Goal: Task Accomplishment & Management: Manage account settings

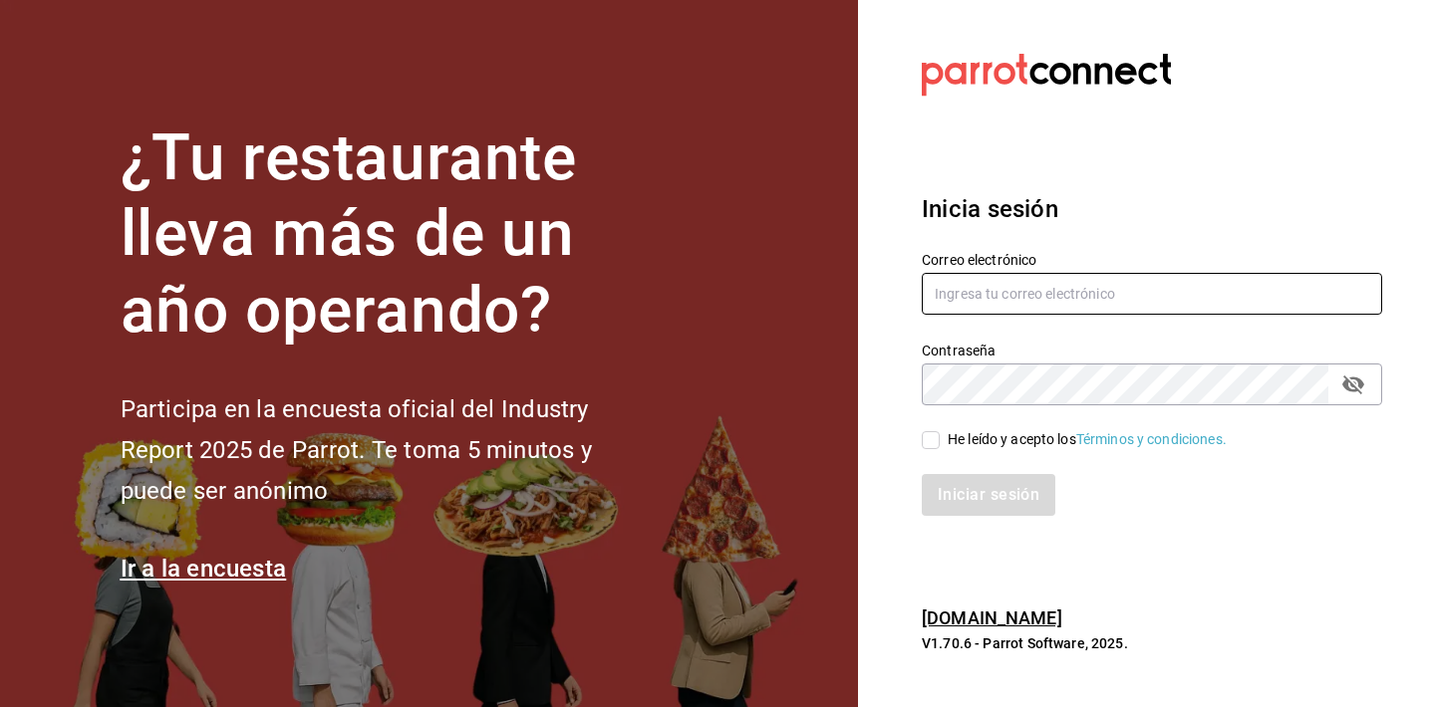
type input "parcecomidacolombiana@gmail.com"
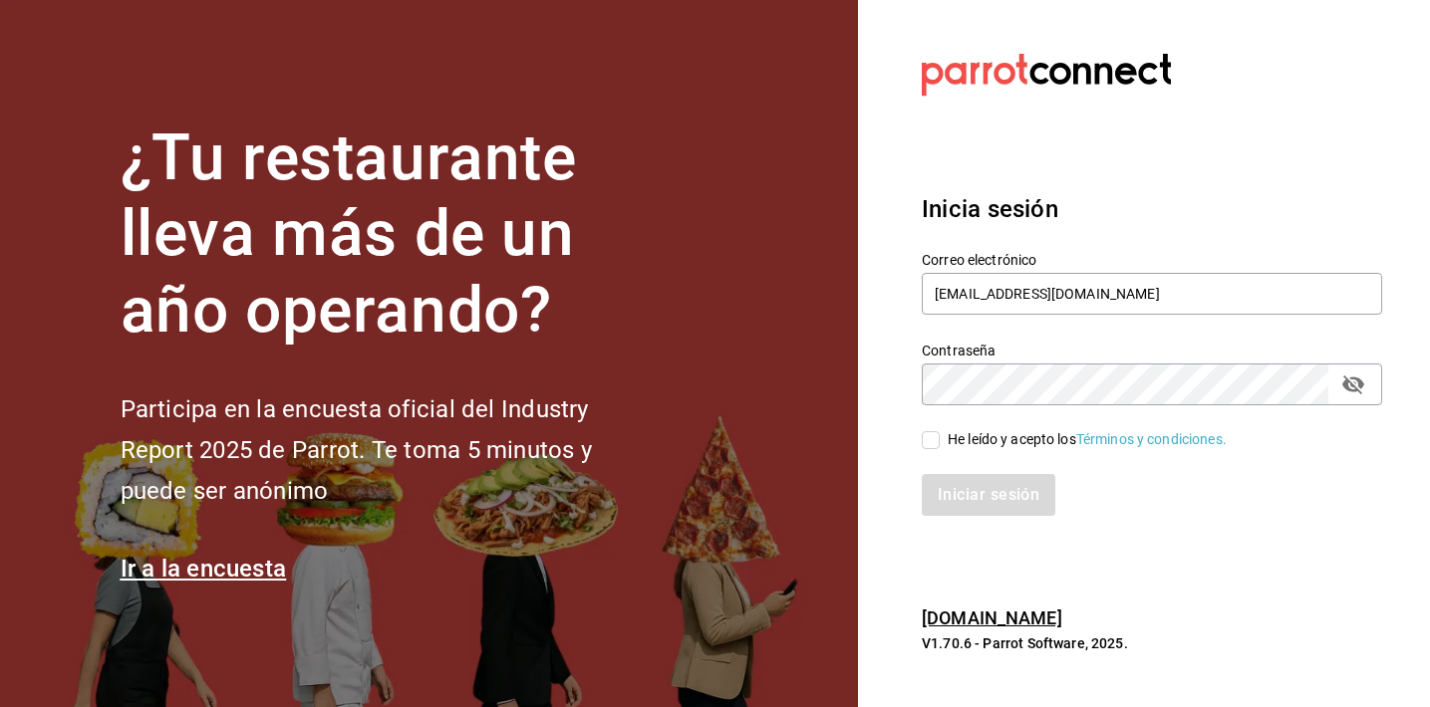
click at [927, 444] on input "He leído y acepto los Términos y condiciones." at bounding box center [931, 440] width 18 height 18
checkbox input "true"
click at [945, 493] on button "Iniciar sesión" at bounding box center [989, 495] width 135 height 42
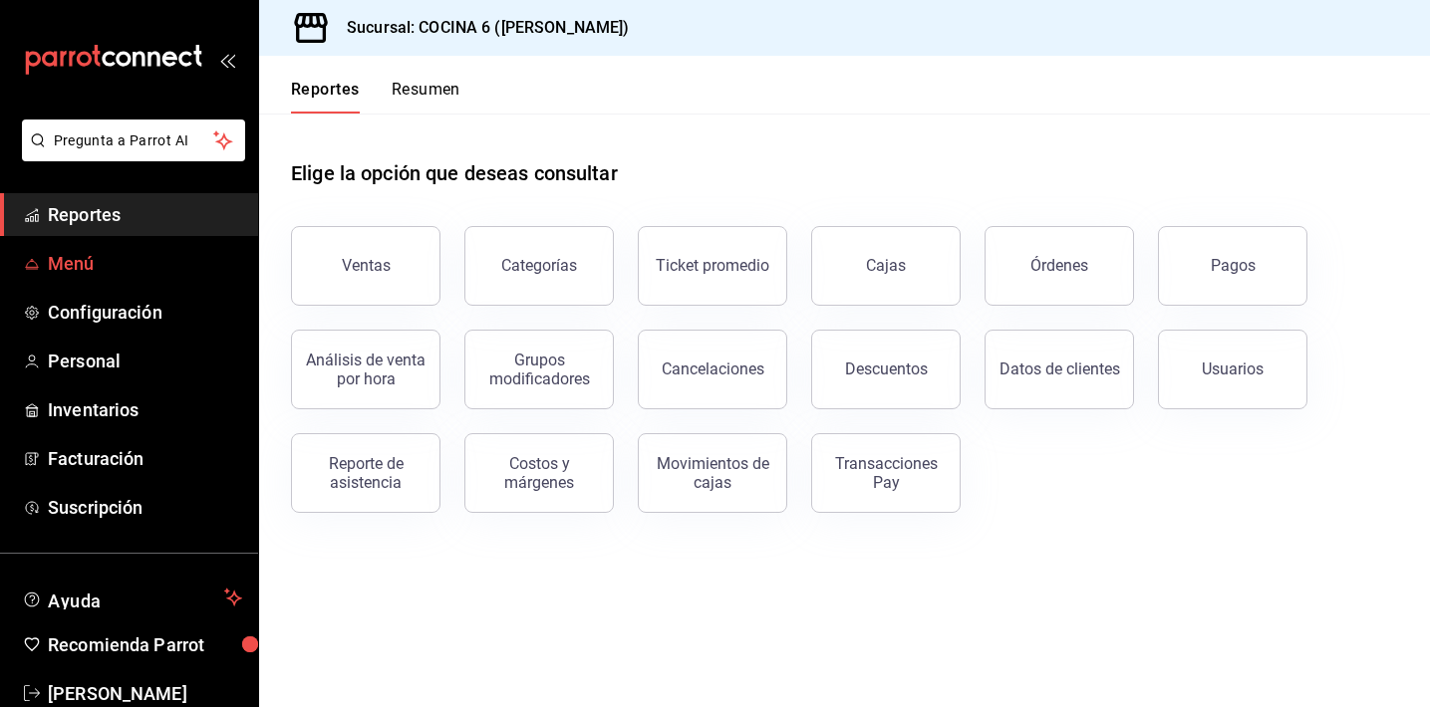
click at [111, 262] on span "Menú" at bounding box center [145, 263] width 194 height 27
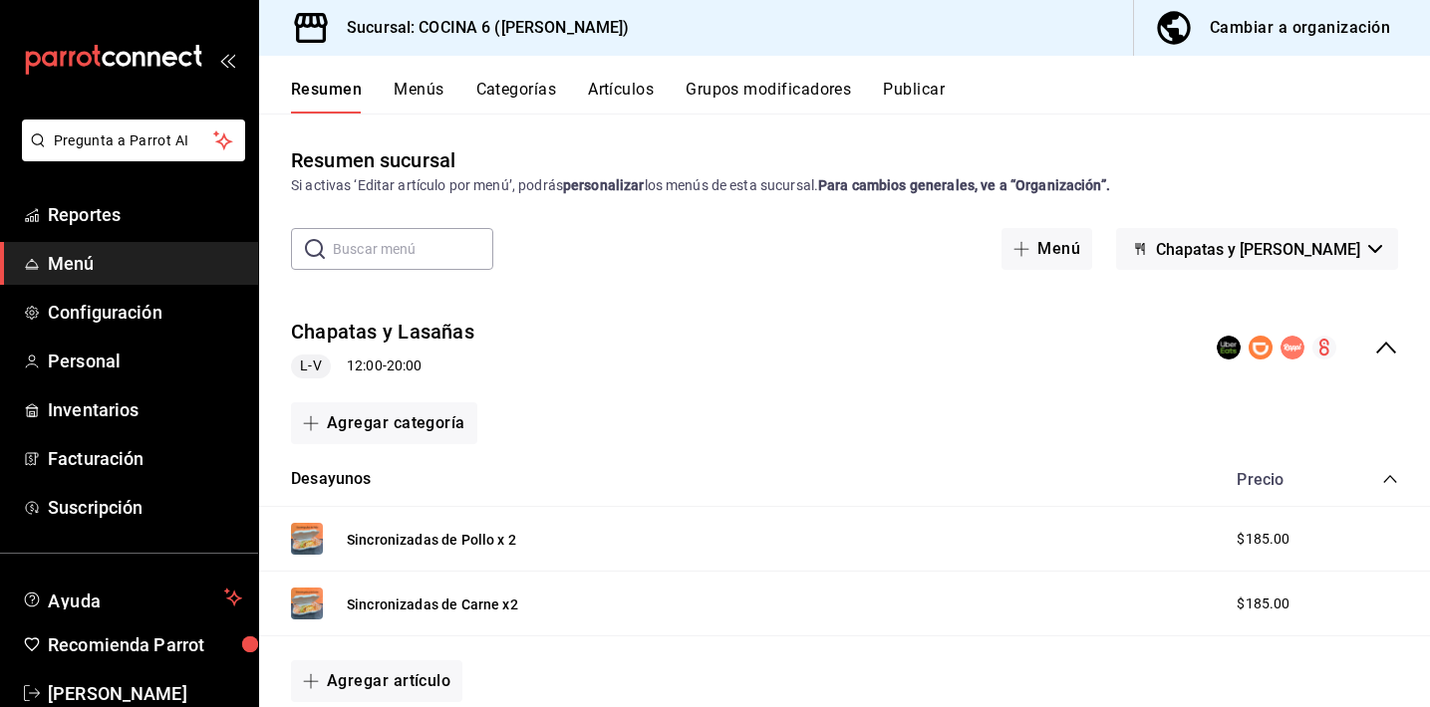
click at [1309, 246] on span "Chapatas y [PERSON_NAME]" at bounding box center [1258, 249] width 204 height 19
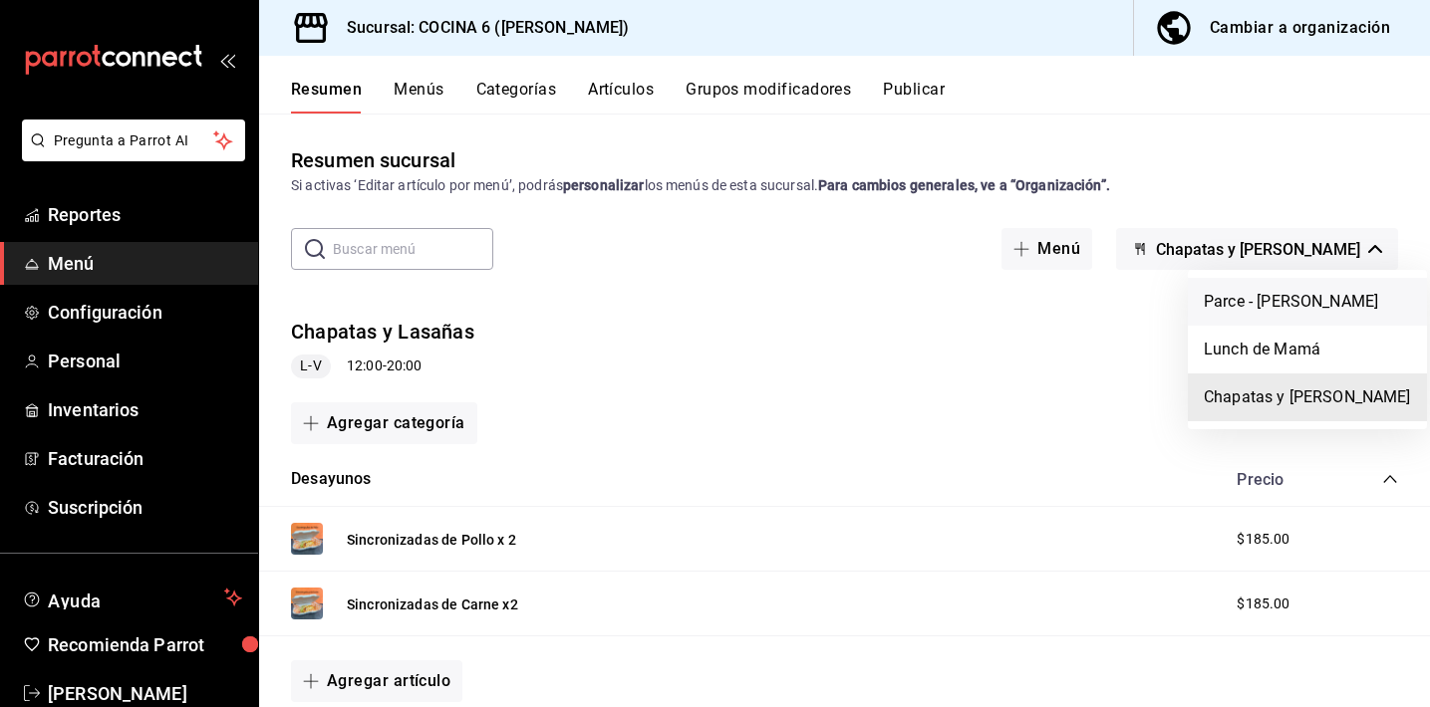
click at [1260, 299] on li "Parce - [PERSON_NAME]" at bounding box center [1306, 302] width 239 height 48
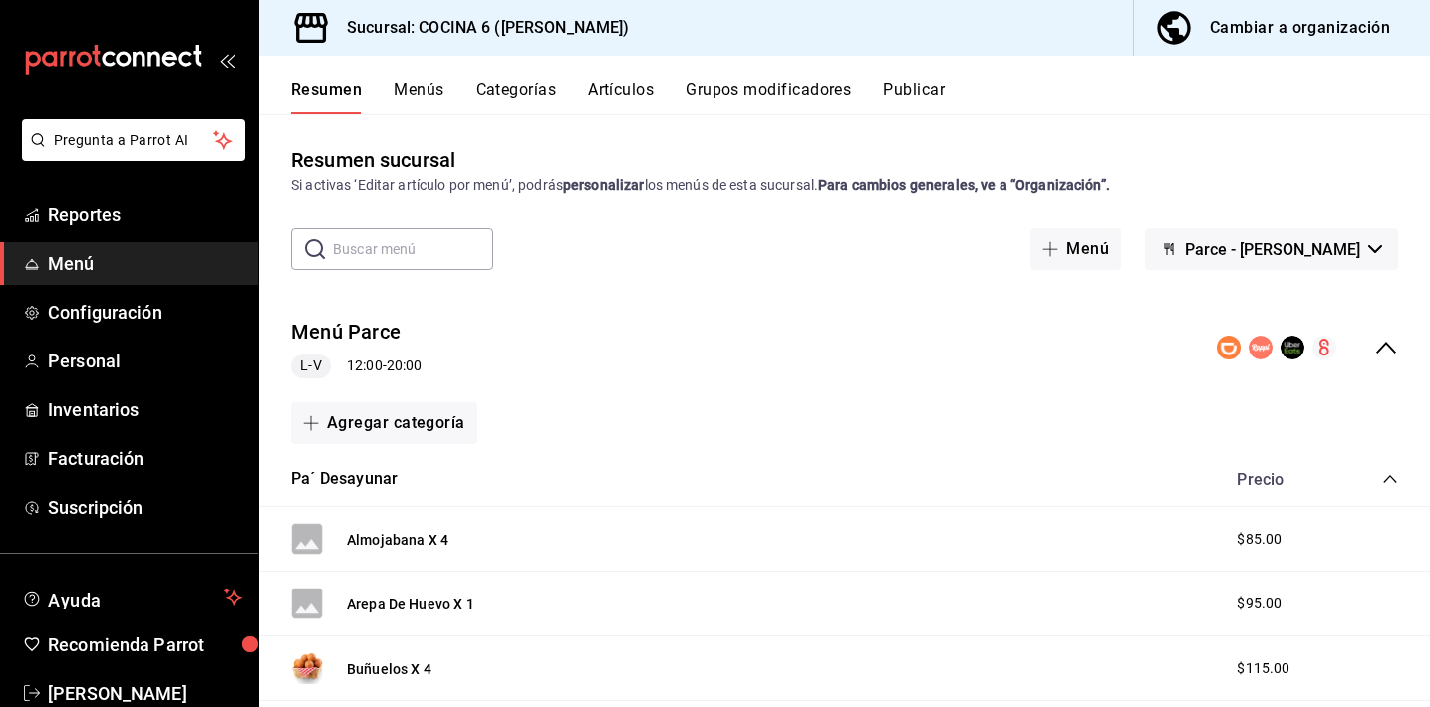
click at [420, 80] on button "Menús" at bounding box center [419, 97] width 50 height 34
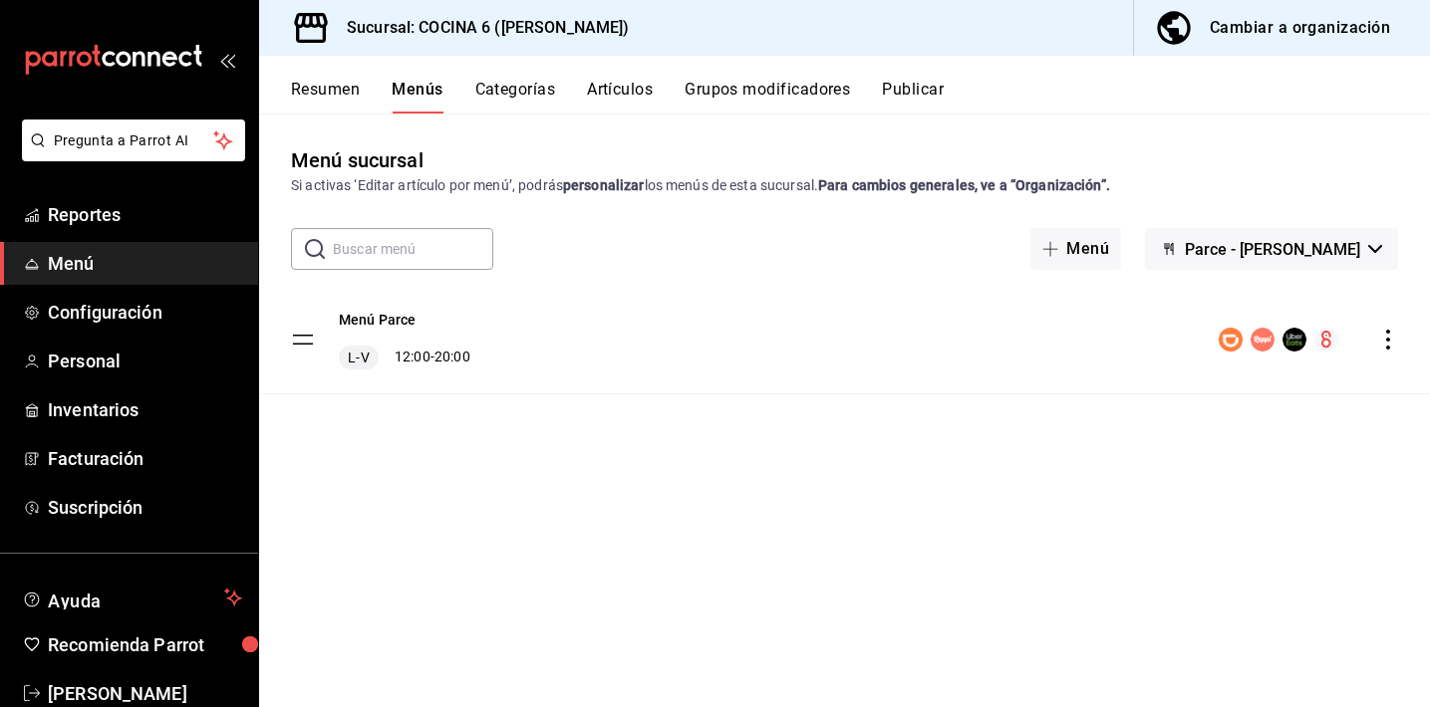
click at [1382, 337] on icon "actions" at bounding box center [1388, 340] width 20 height 20
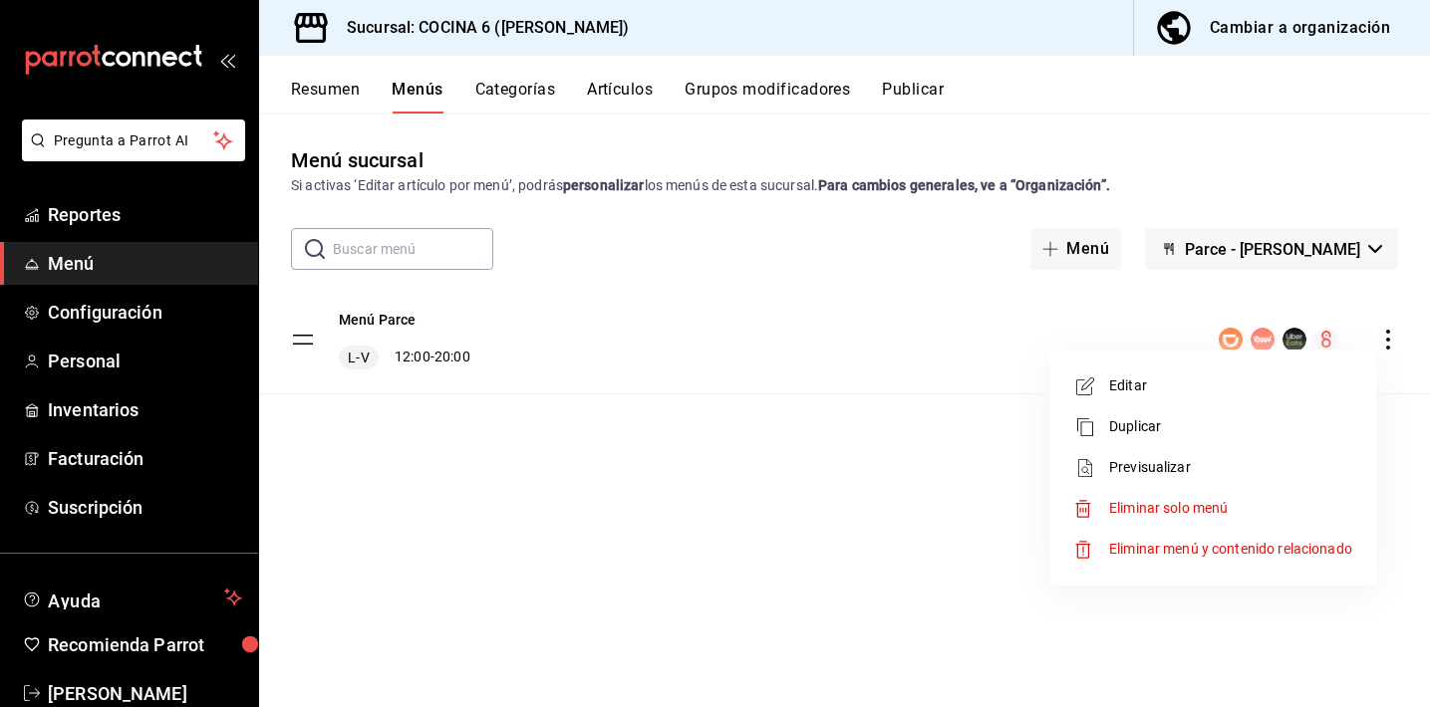
click at [1183, 383] on span "Editar" at bounding box center [1230, 386] width 243 height 21
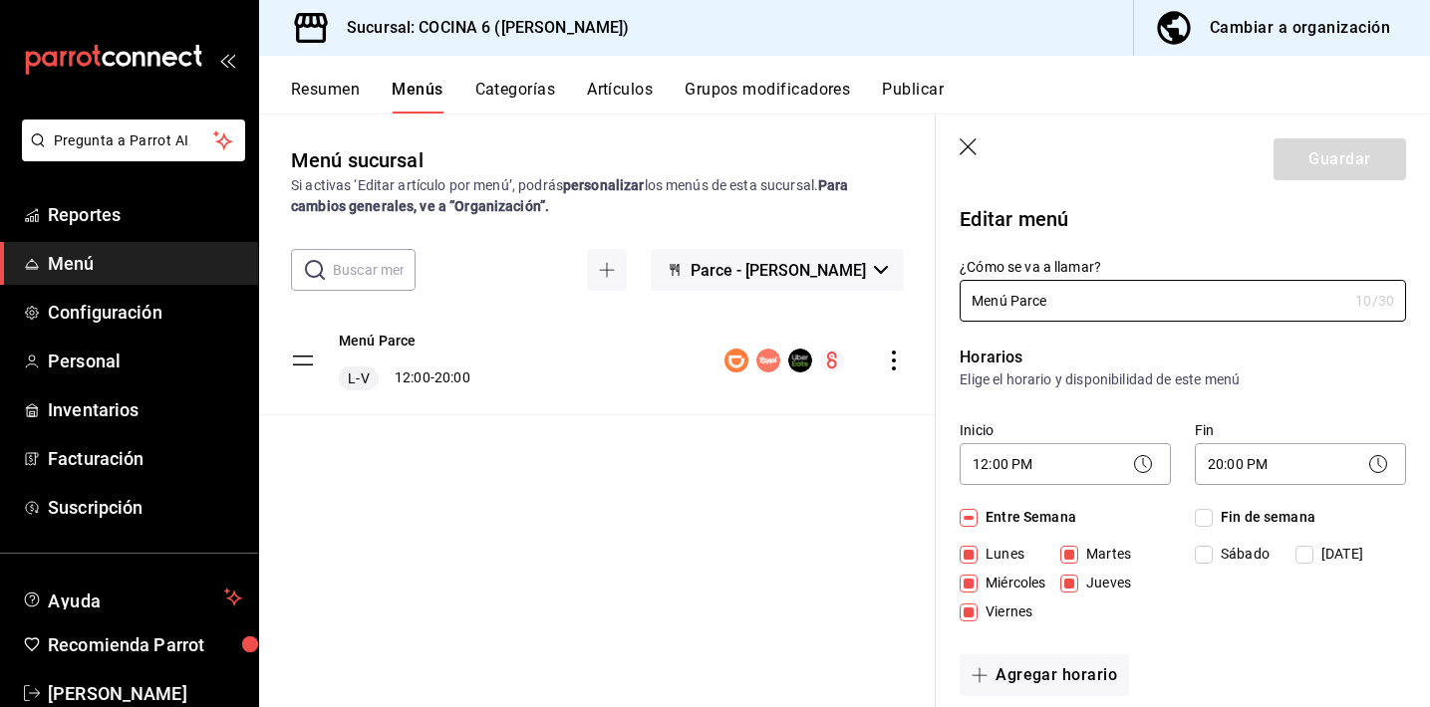
checkbox input "true"
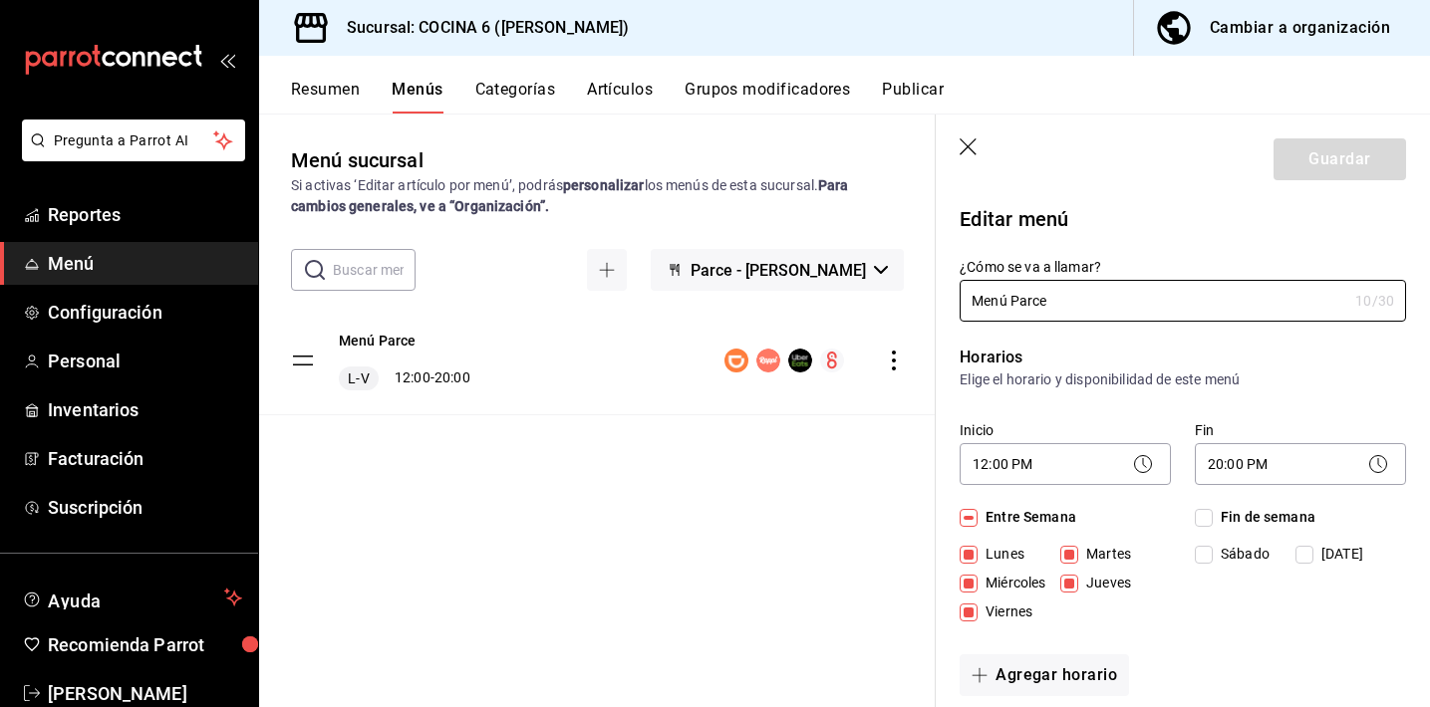
click at [1001, 612] on span "Viernes" at bounding box center [1004, 612] width 55 height 21
click at [977, 612] on input "Viernes" at bounding box center [968, 613] width 18 height 18
checkbox input "false"
click at [1069, 579] on input "Jueves" at bounding box center [1069, 584] width 18 height 18
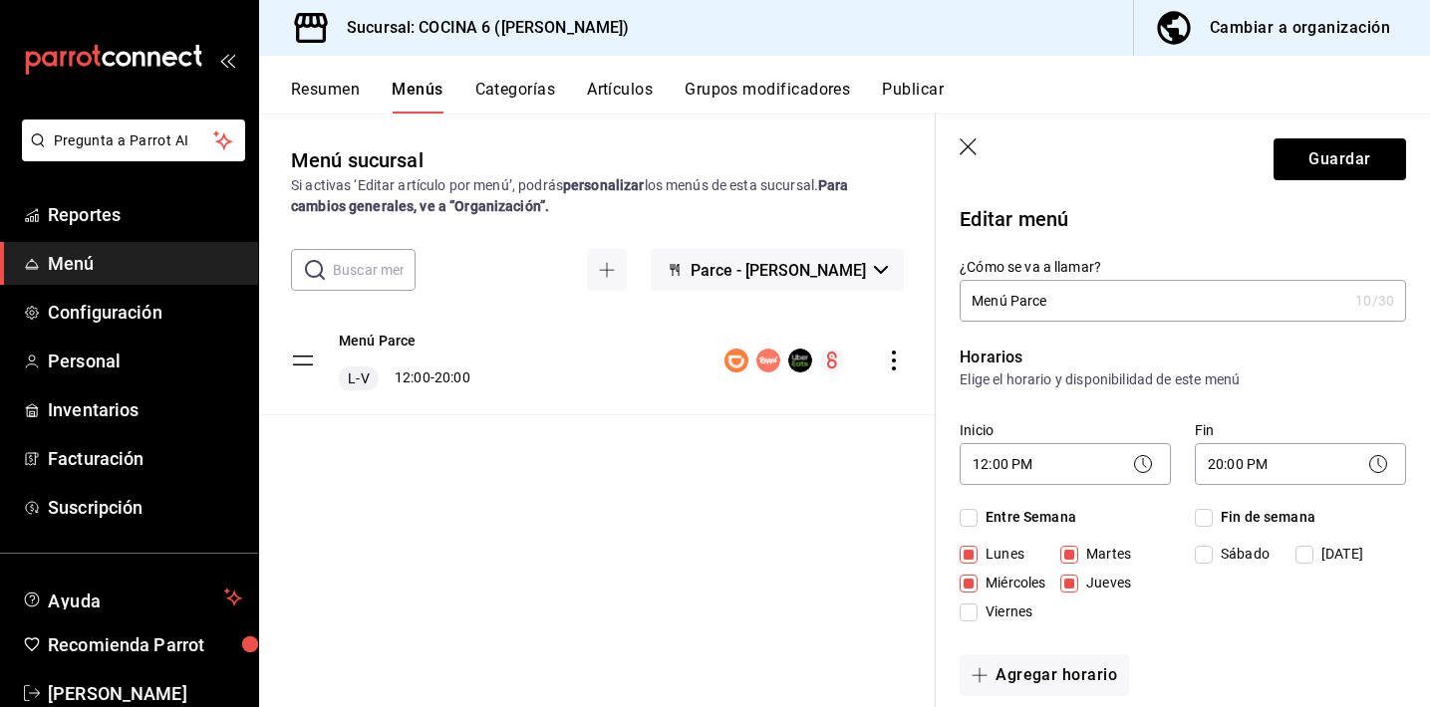
checkbox input "false"
click at [1301, 157] on button "Guardar" at bounding box center [1339, 159] width 132 height 42
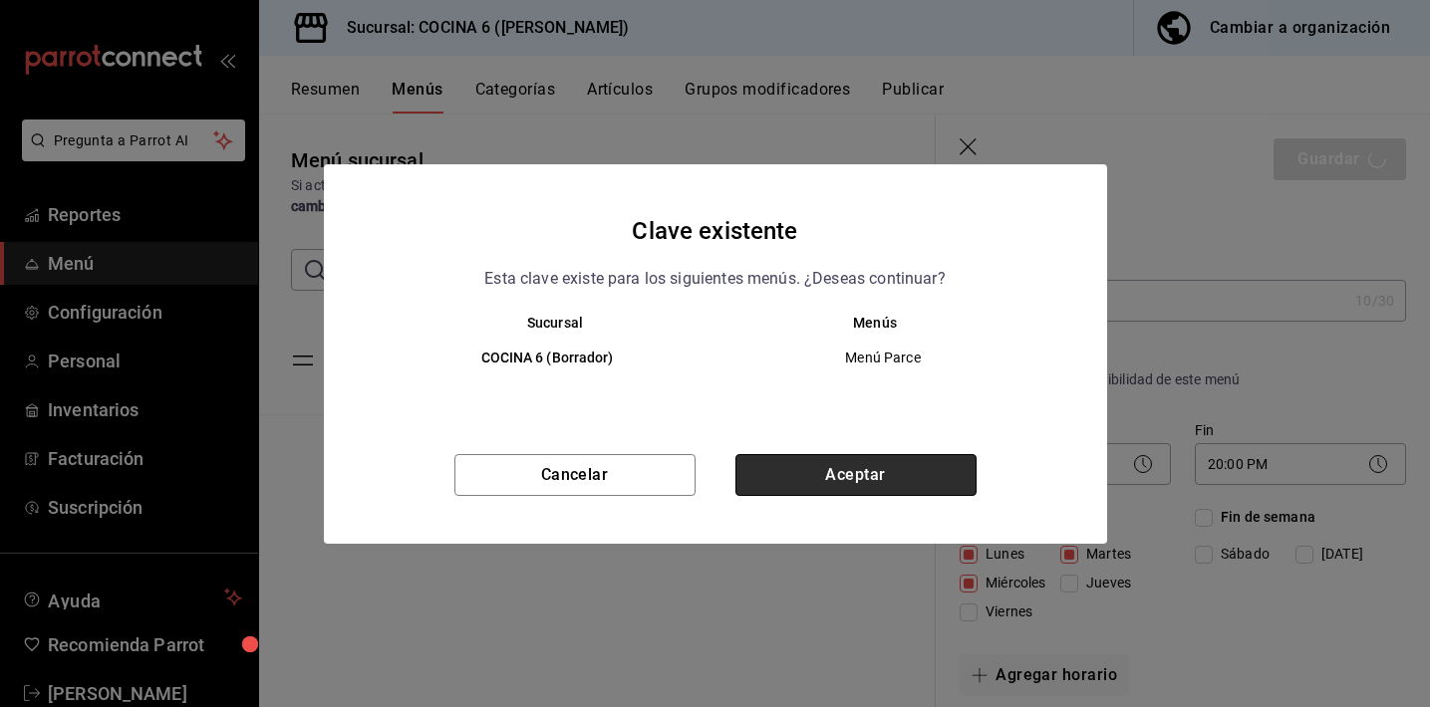
click at [784, 484] on button "Aceptar" at bounding box center [855, 475] width 241 height 42
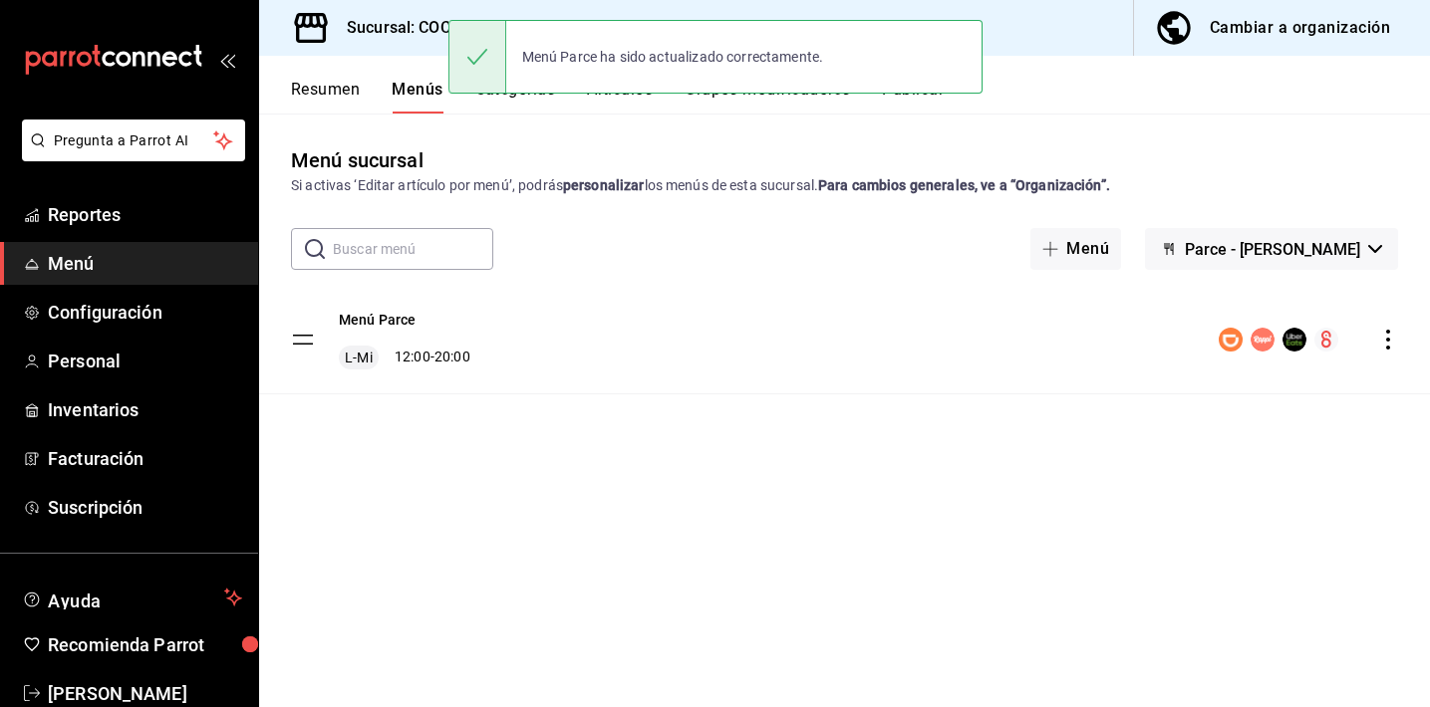
click at [1304, 260] on button "Parce - [PERSON_NAME]" at bounding box center [1271, 249] width 253 height 42
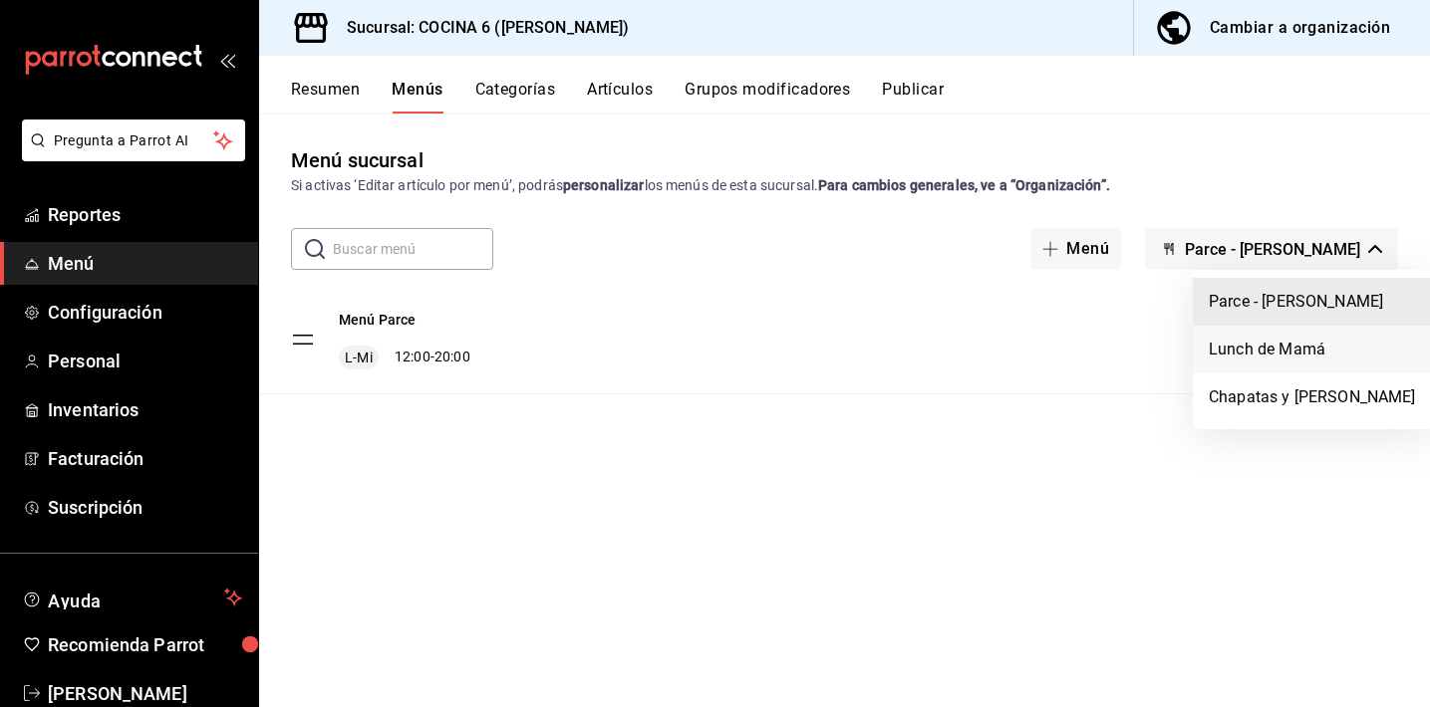
click at [1245, 332] on li "Lunch de Mamá" at bounding box center [1311, 350] width 239 height 48
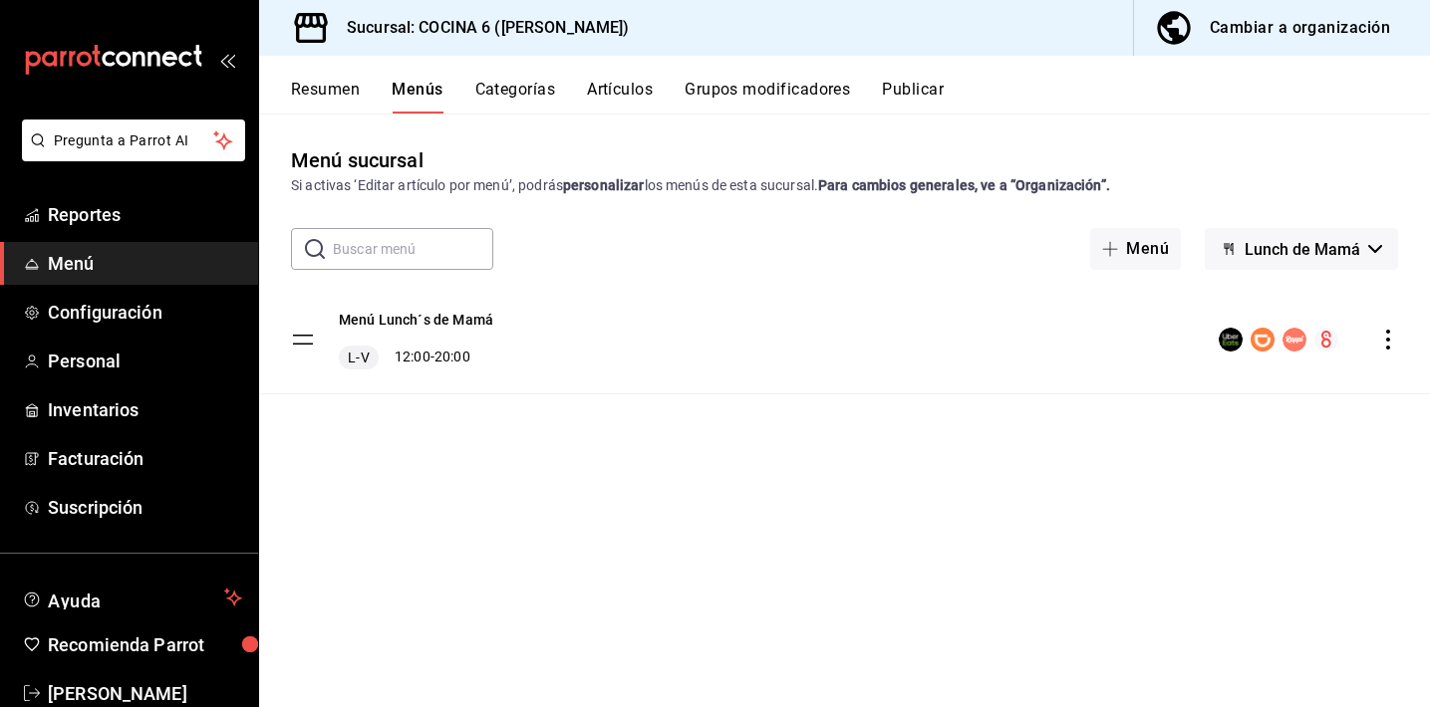
click at [1392, 340] on icon "actions" at bounding box center [1388, 340] width 20 height 20
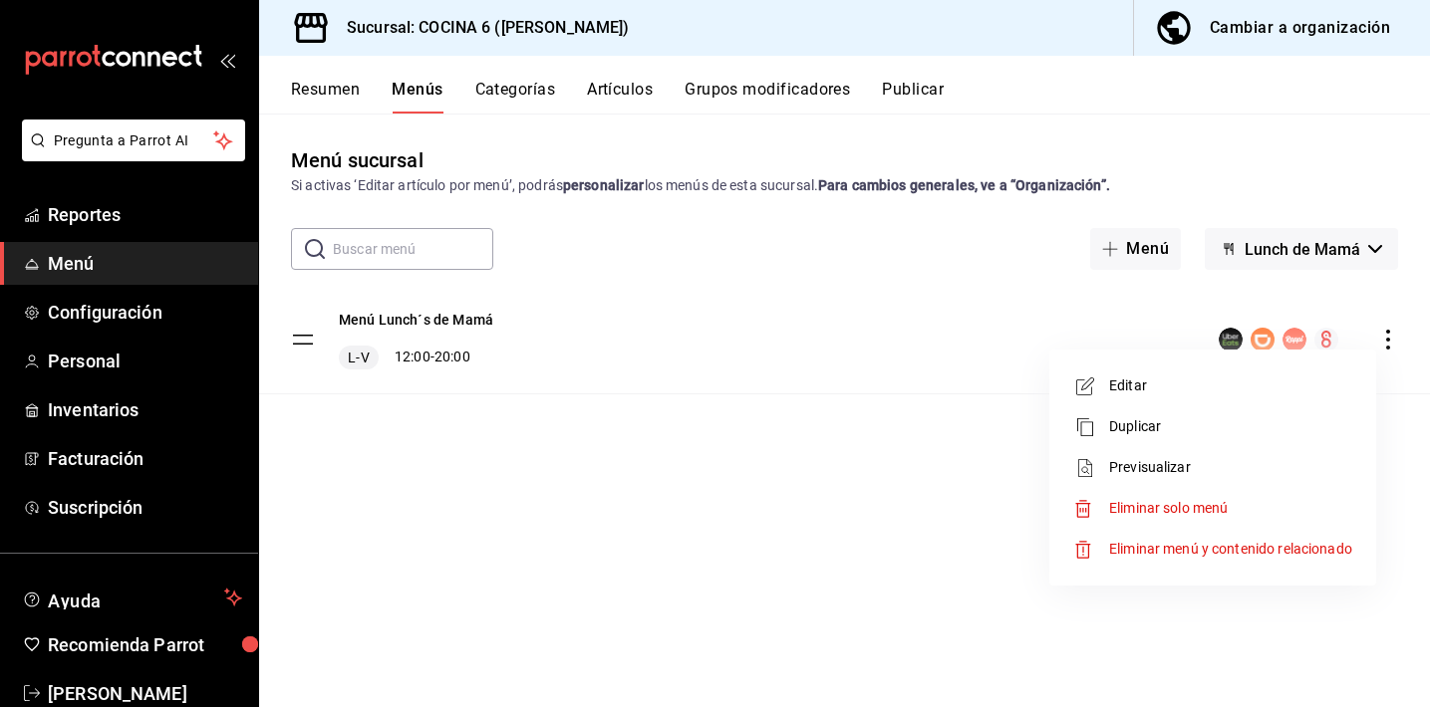
click at [1168, 393] on span "Editar" at bounding box center [1230, 386] width 243 height 21
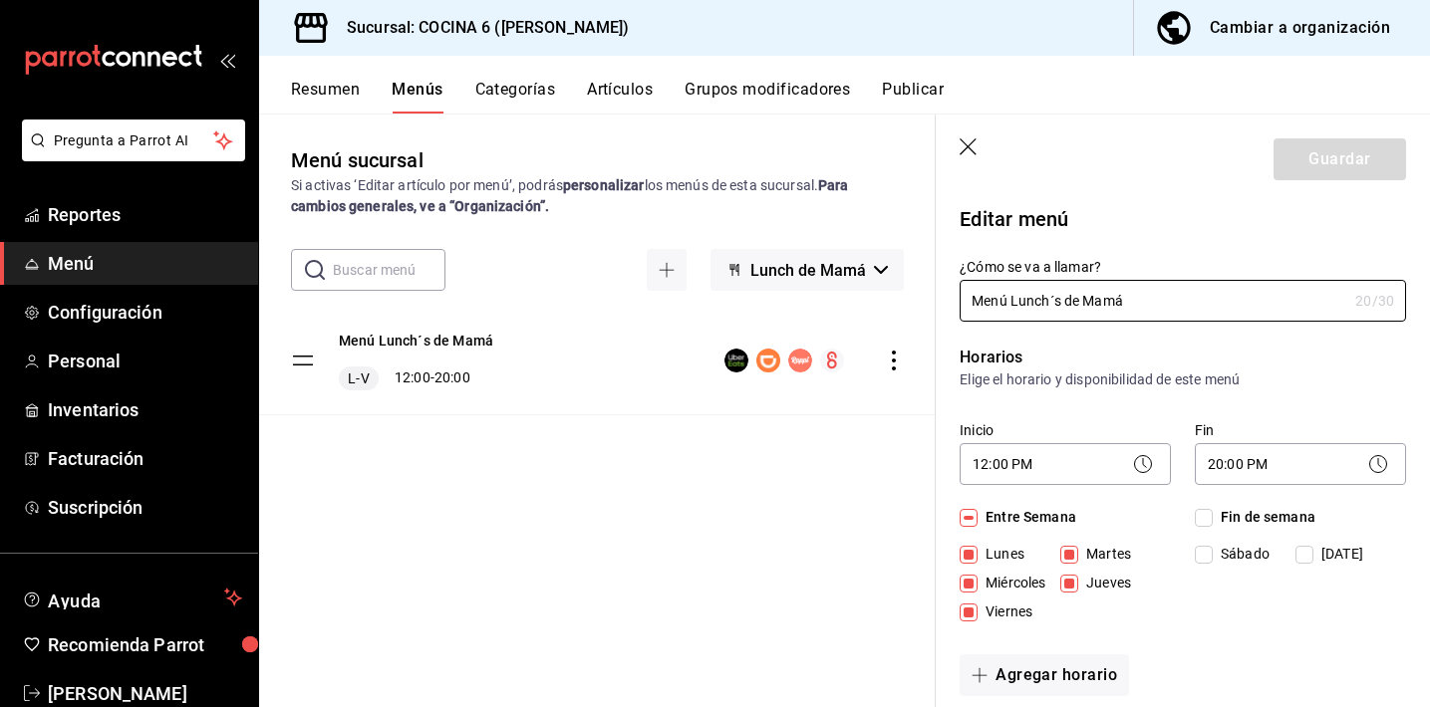
click at [989, 612] on span "Viernes" at bounding box center [1004, 612] width 55 height 21
click at [977, 612] on input "Viernes" at bounding box center [968, 613] width 18 height 18
checkbox input "false"
click at [1065, 584] on input "Jueves" at bounding box center [1069, 584] width 18 height 18
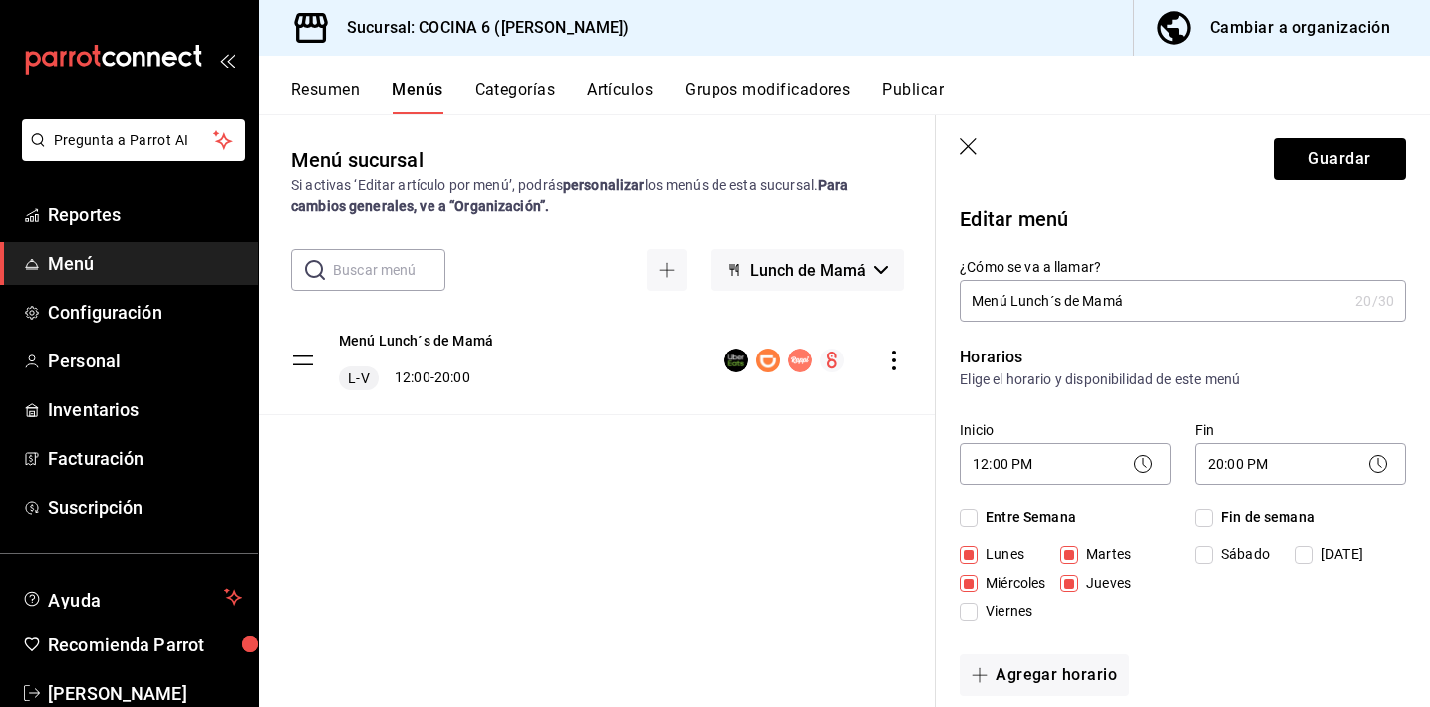
checkbox input "false"
click at [1295, 159] on button "Guardar" at bounding box center [1339, 159] width 132 height 42
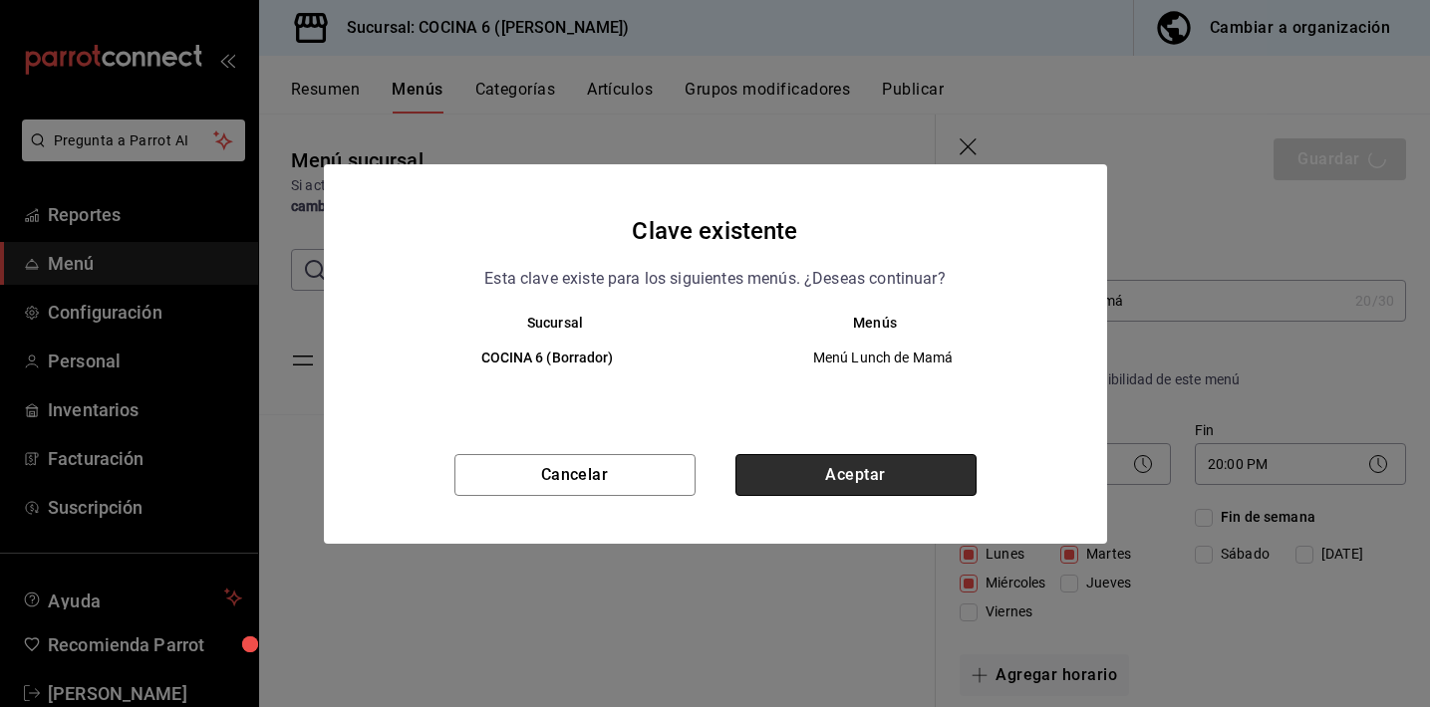
click at [912, 483] on button "Aceptar" at bounding box center [855, 475] width 241 height 42
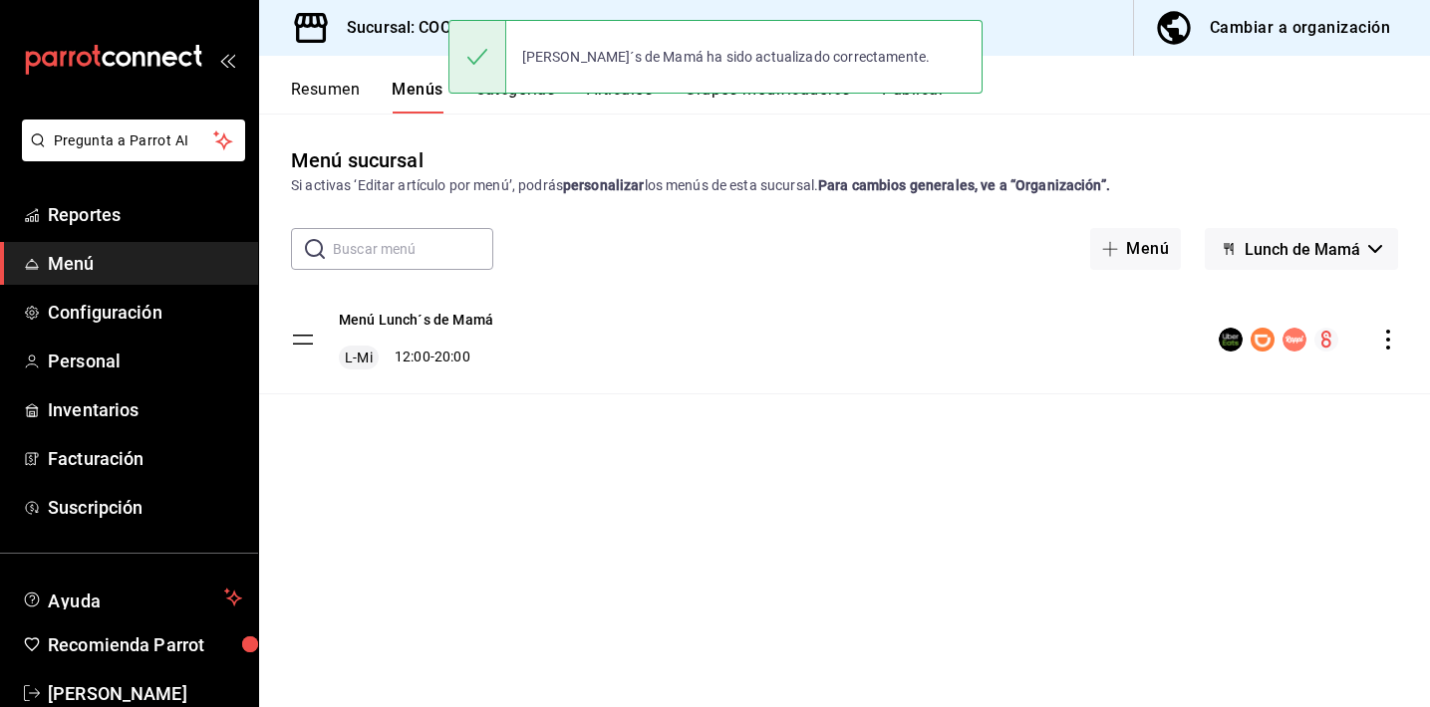
click at [1275, 243] on span "Lunch de Mamá" at bounding box center [1302, 249] width 116 height 19
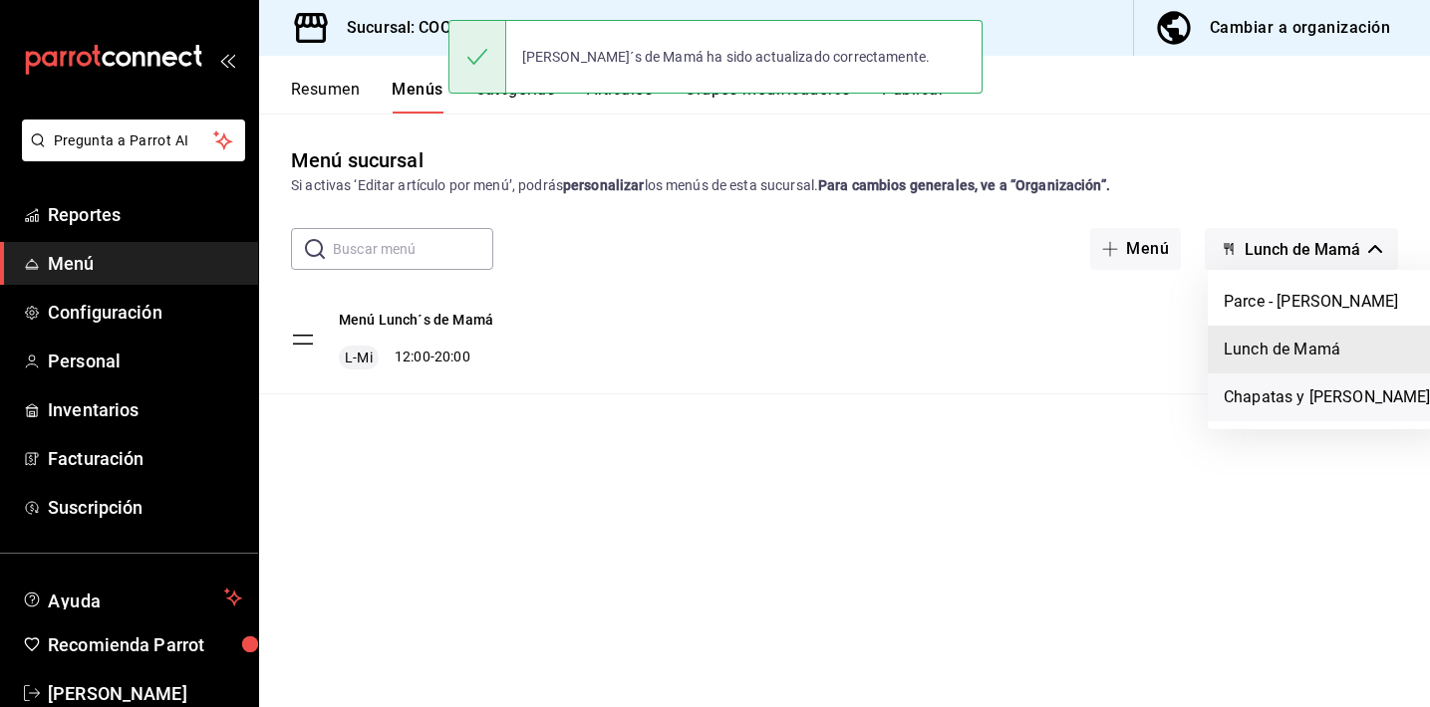
click at [1249, 395] on li "Chapatas y [PERSON_NAME]" at bounding box center [1326, 398] width 239 height 48
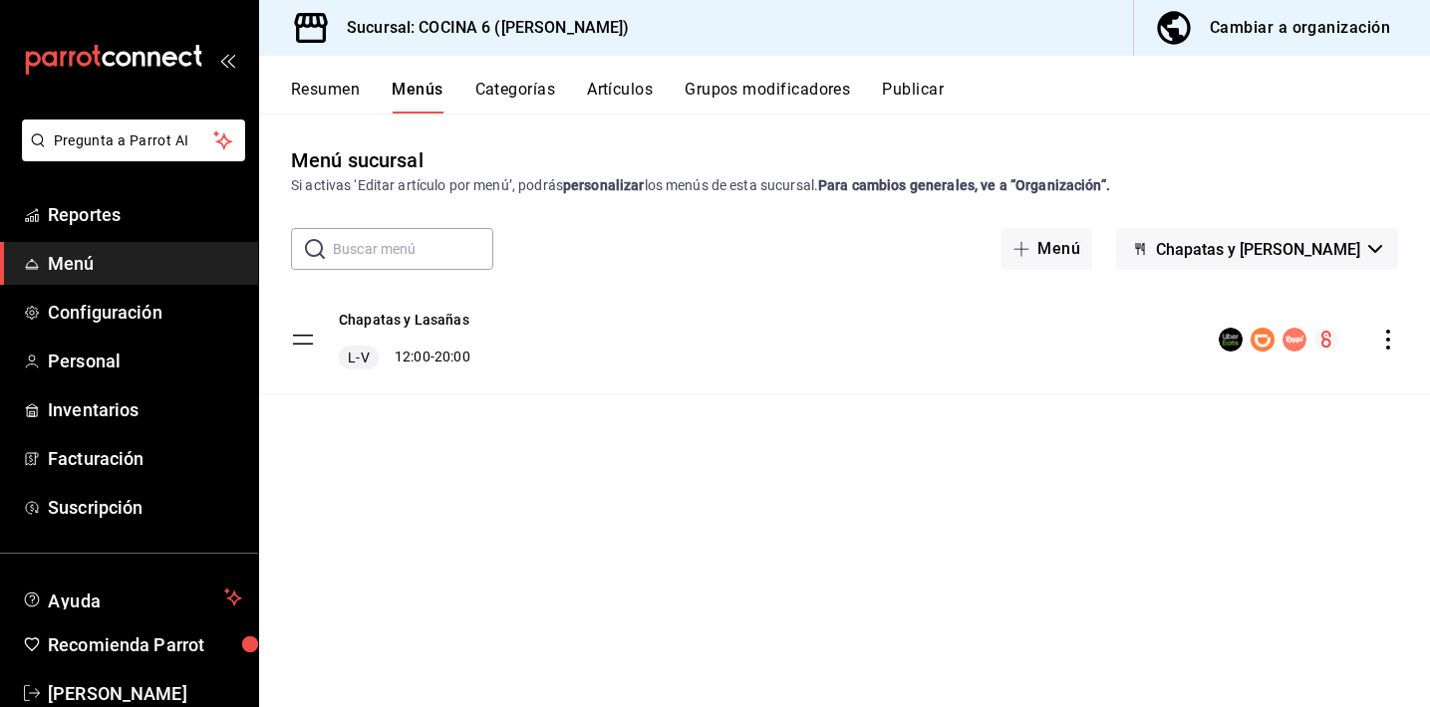
click at [1379, 334] on icon "actions" at bounding box center [1388, 340] width 20 height 20
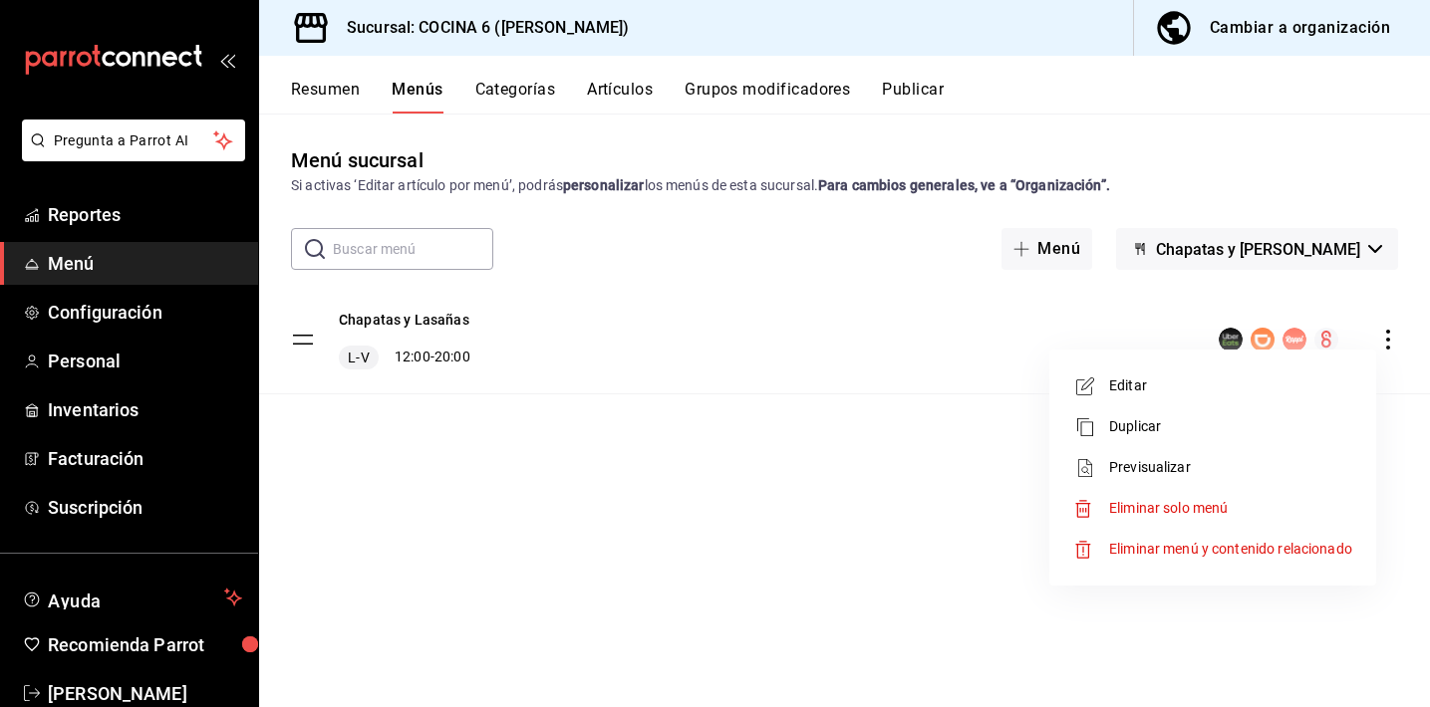
click at [1178, 379] on span "Editar" at bounding box center [1230, 386] width 243 height 21
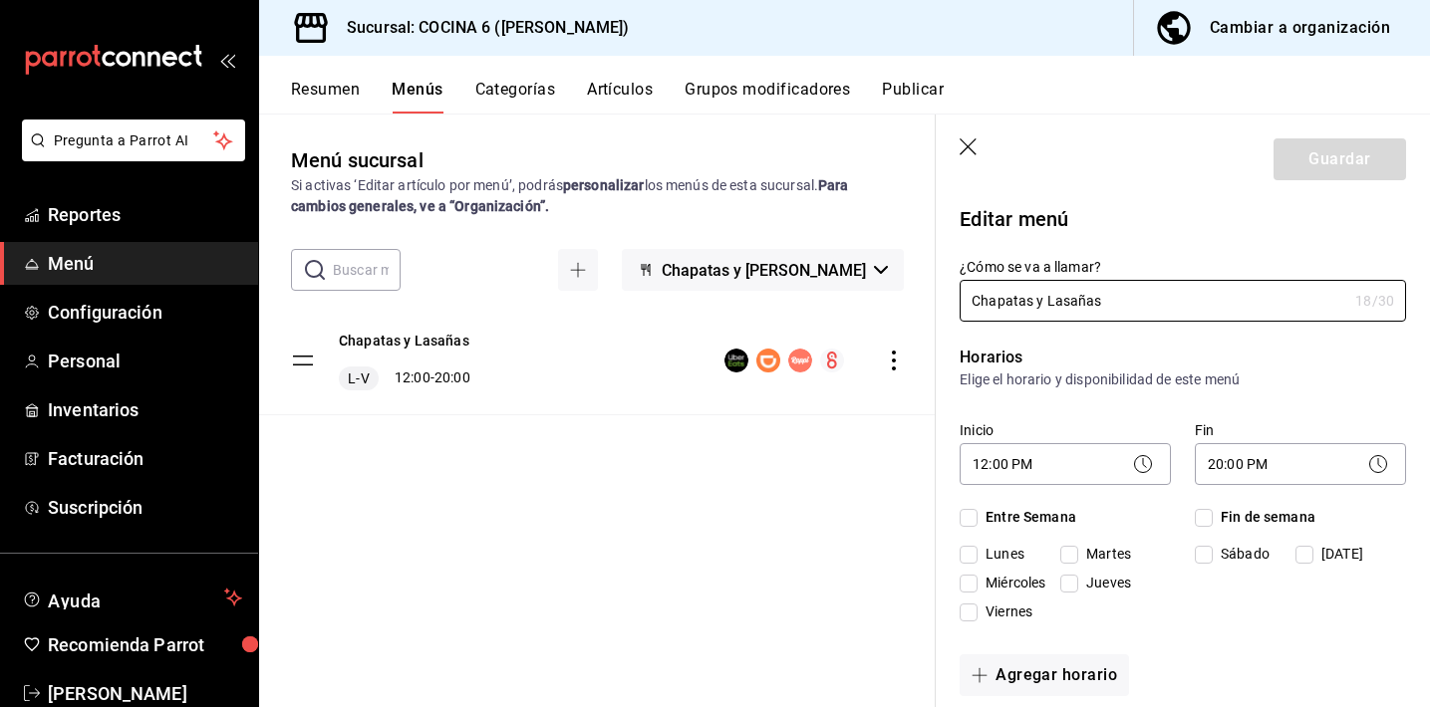
checkbox input "true"
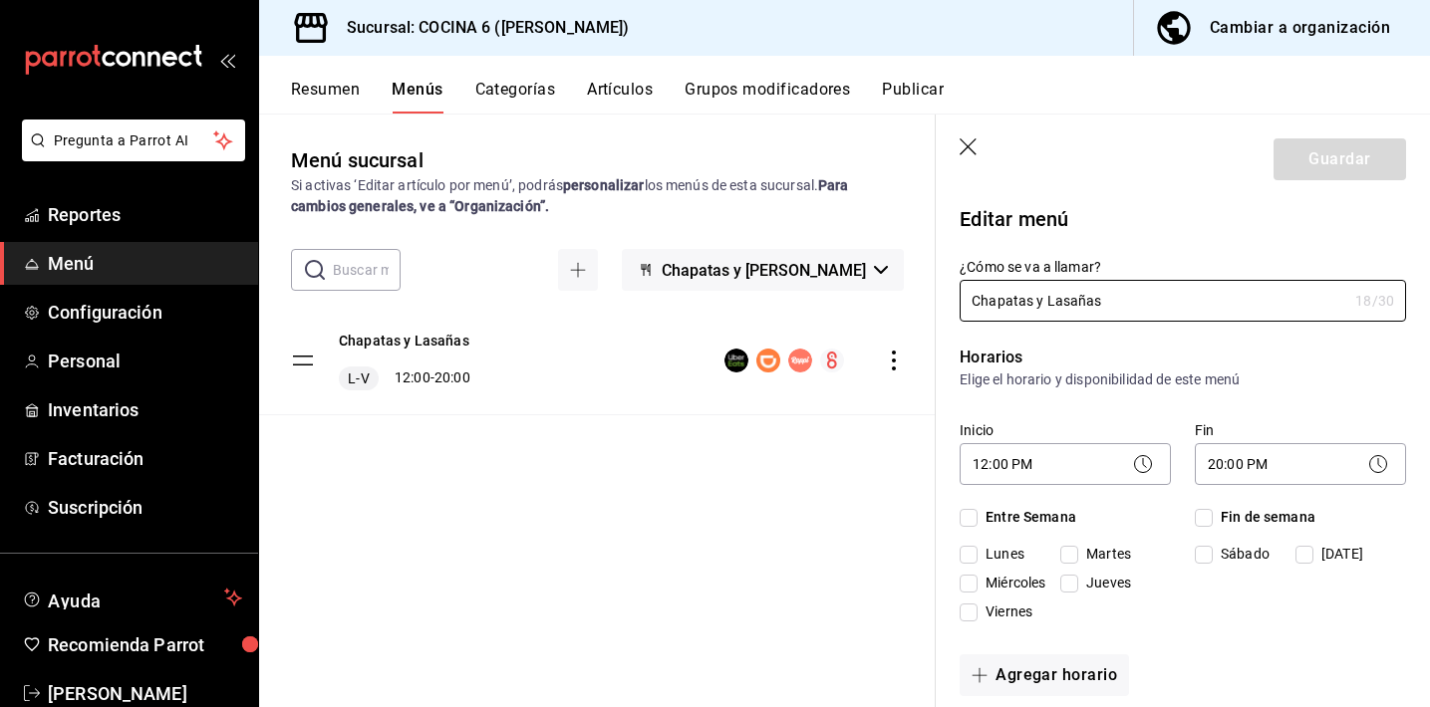
checkbox input "true"
click at [1070, 581] on input "Jueves" at bounding box center [1069, 584] width 18 height 18
checkbox input "false"
click at [1013, 612] on span "Viernes" at bounding box center [1004, 612] width 55 height 21
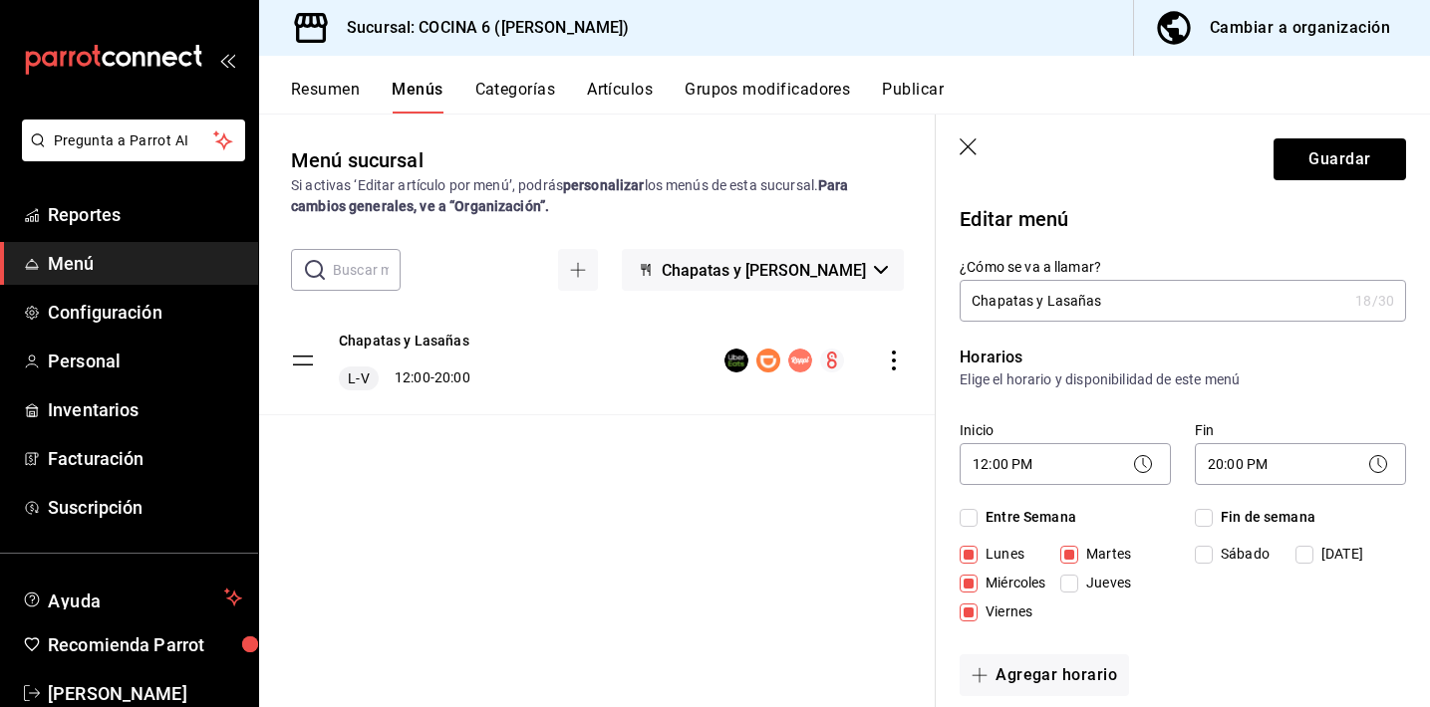
click at [977, 612] on input "Viernes" at bounding box center [968, 613] width 18 height 18
checkbox input "false"
click at [1352, 163] on button "Guardar" at bounding box center [1339, 159] width 132 height 42
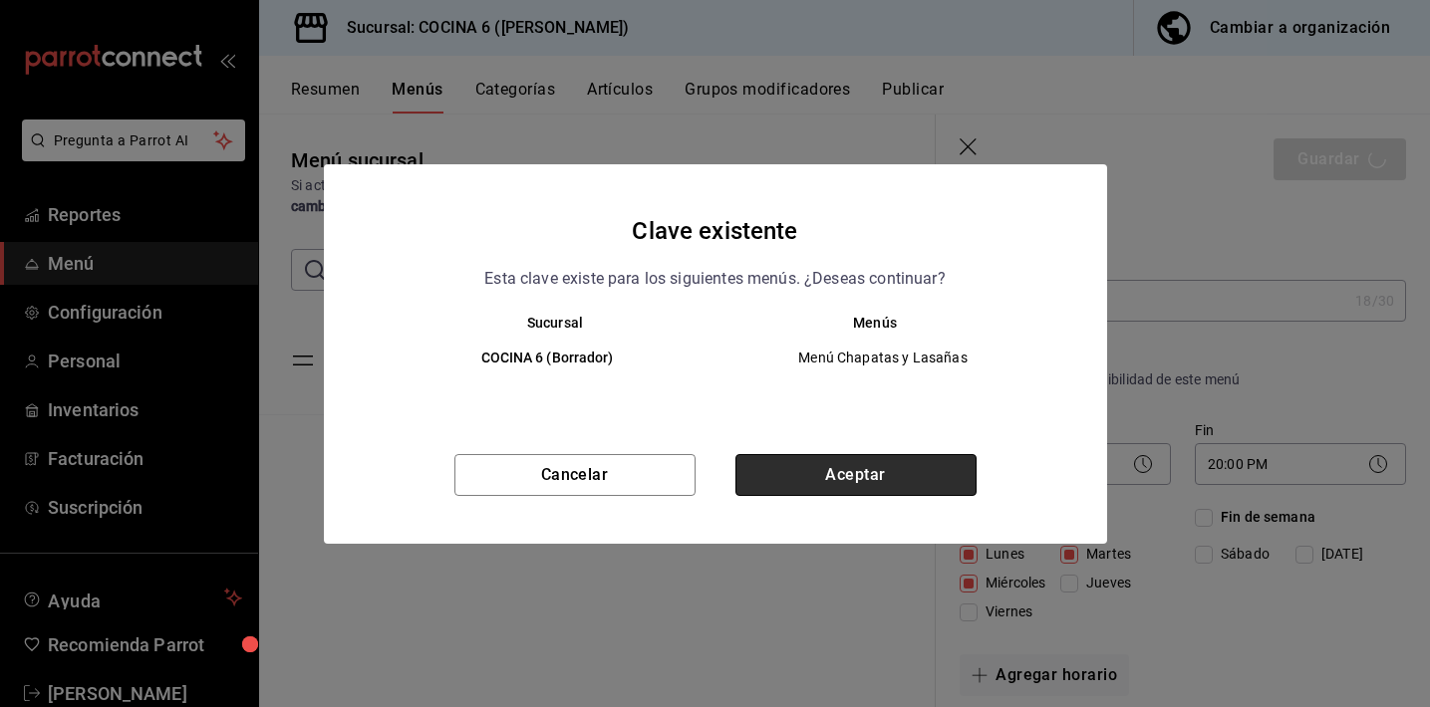
click at [860, 477] on button "Aceptar" at bounding box center [855, 475] width 241 height 42
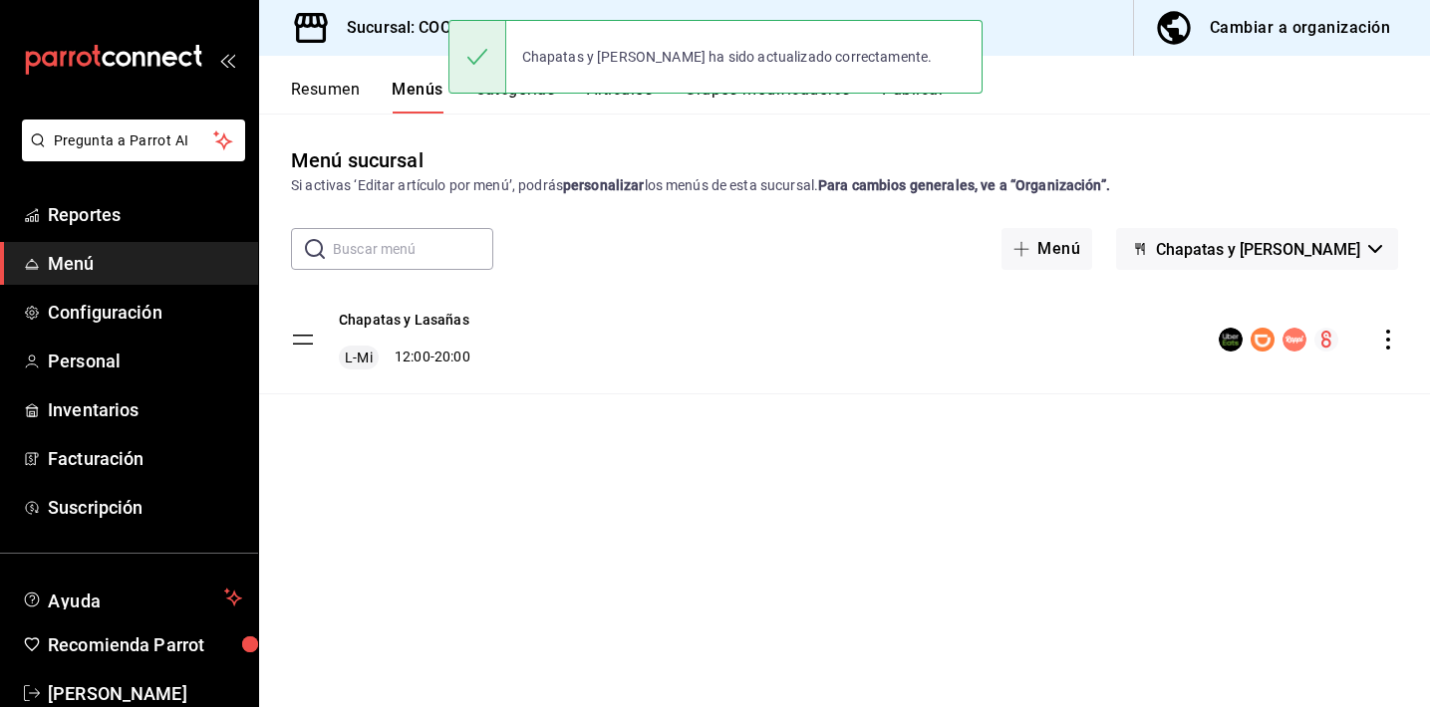
click at [1028, 92] on div "Resumen Menús Categorías Artículos Grupos modificadores Publicar" at bounding box center [860, 97] width 1139 height 34
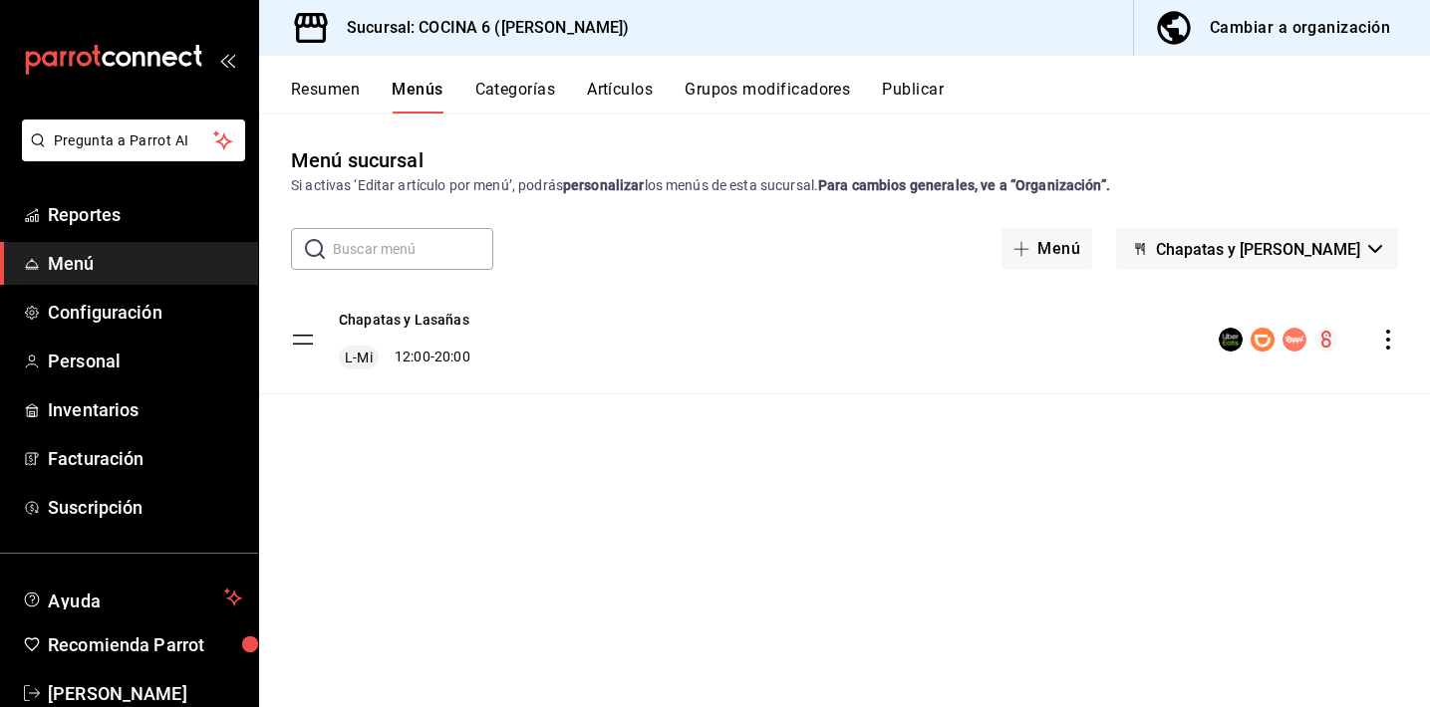
click at [905, 103] on button "Publicar" at bounding box center [913, 97] width 62 height 34
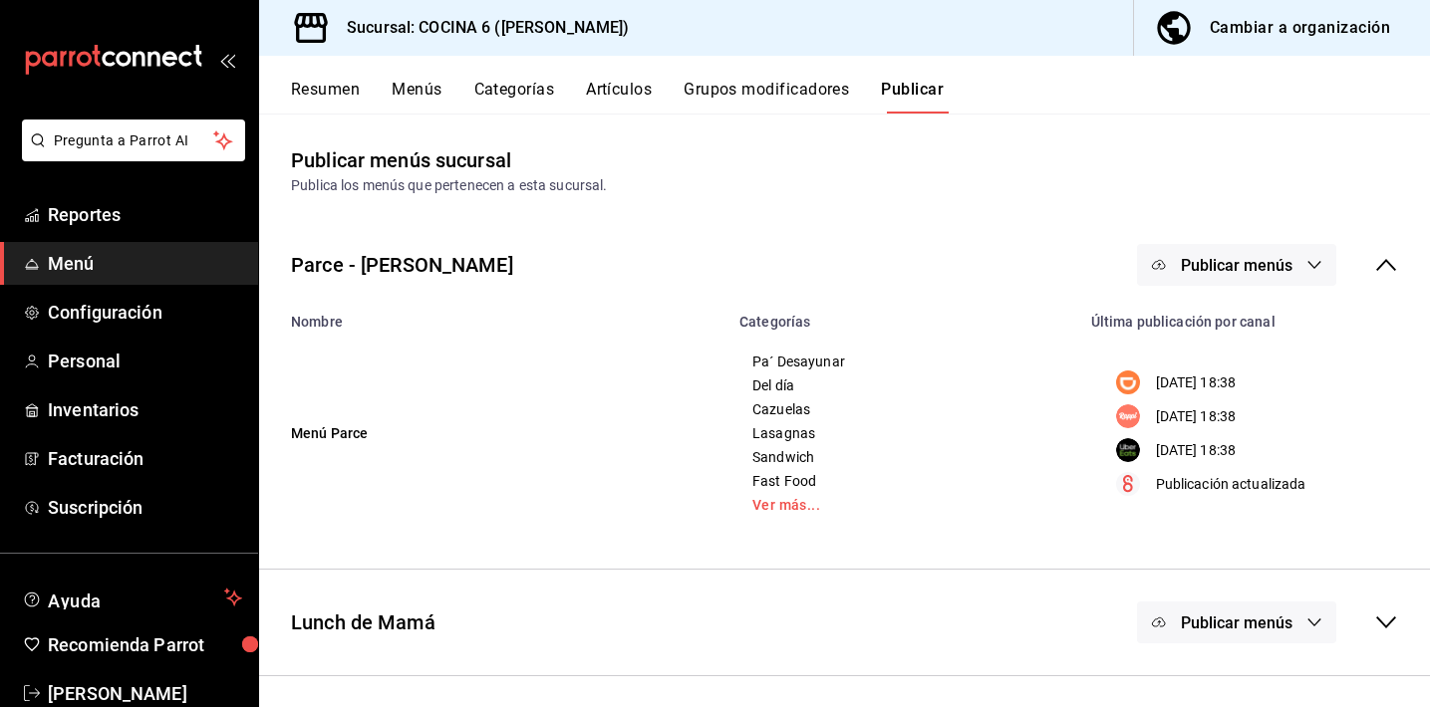
click at [1251, 257] on span "Publicar menús" at bounding box center [1237, 265] width 112 height 19
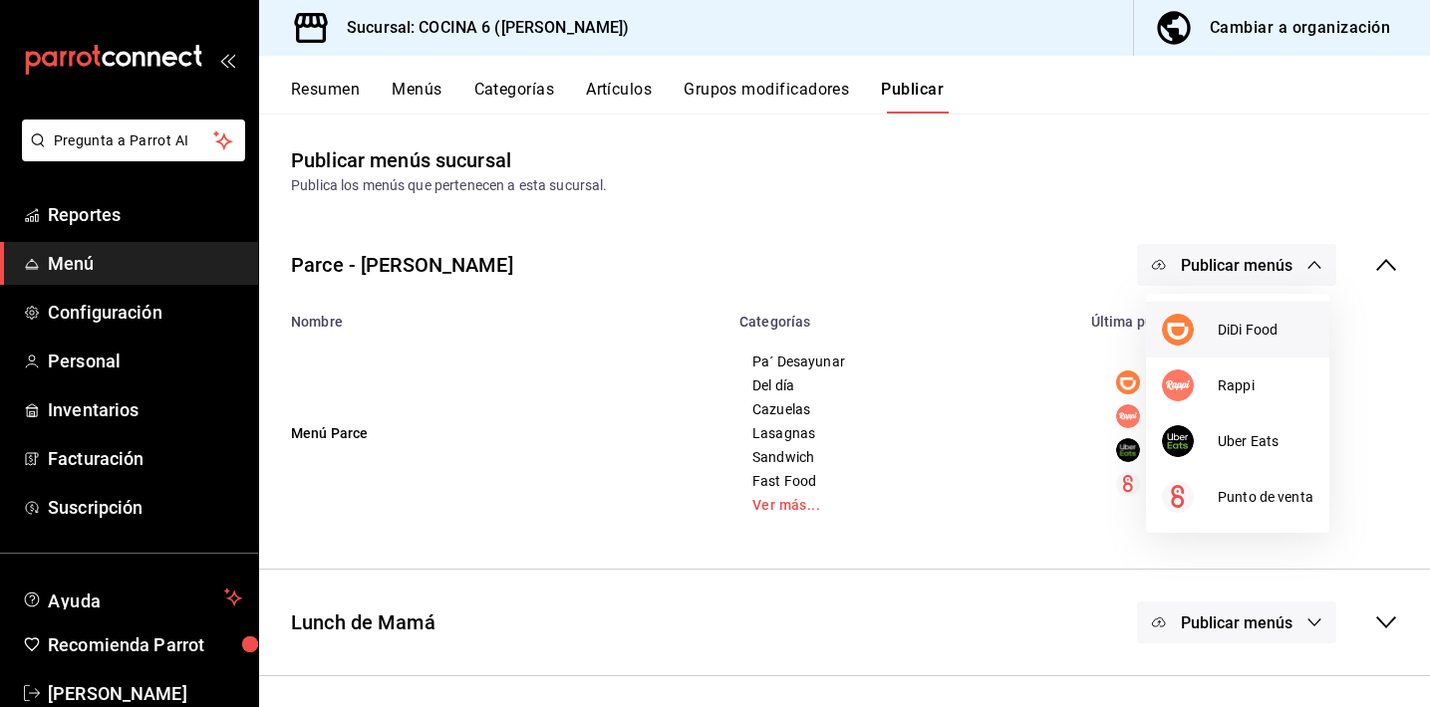
click at [1193, 329] on div at bounding box center [1190, 330] width 56 height 32
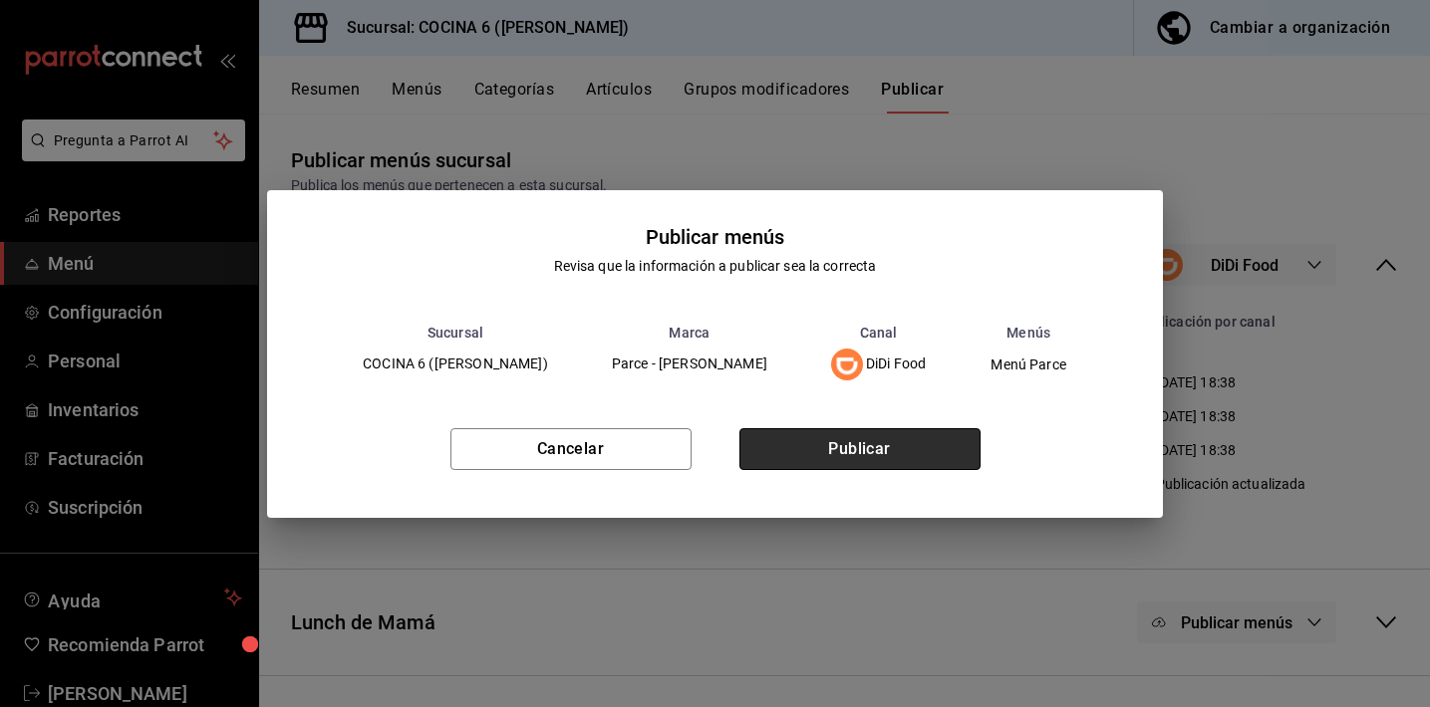
click at [940, 438] on button "Publicar" at bounding box center [859, 449] width 241 height 42
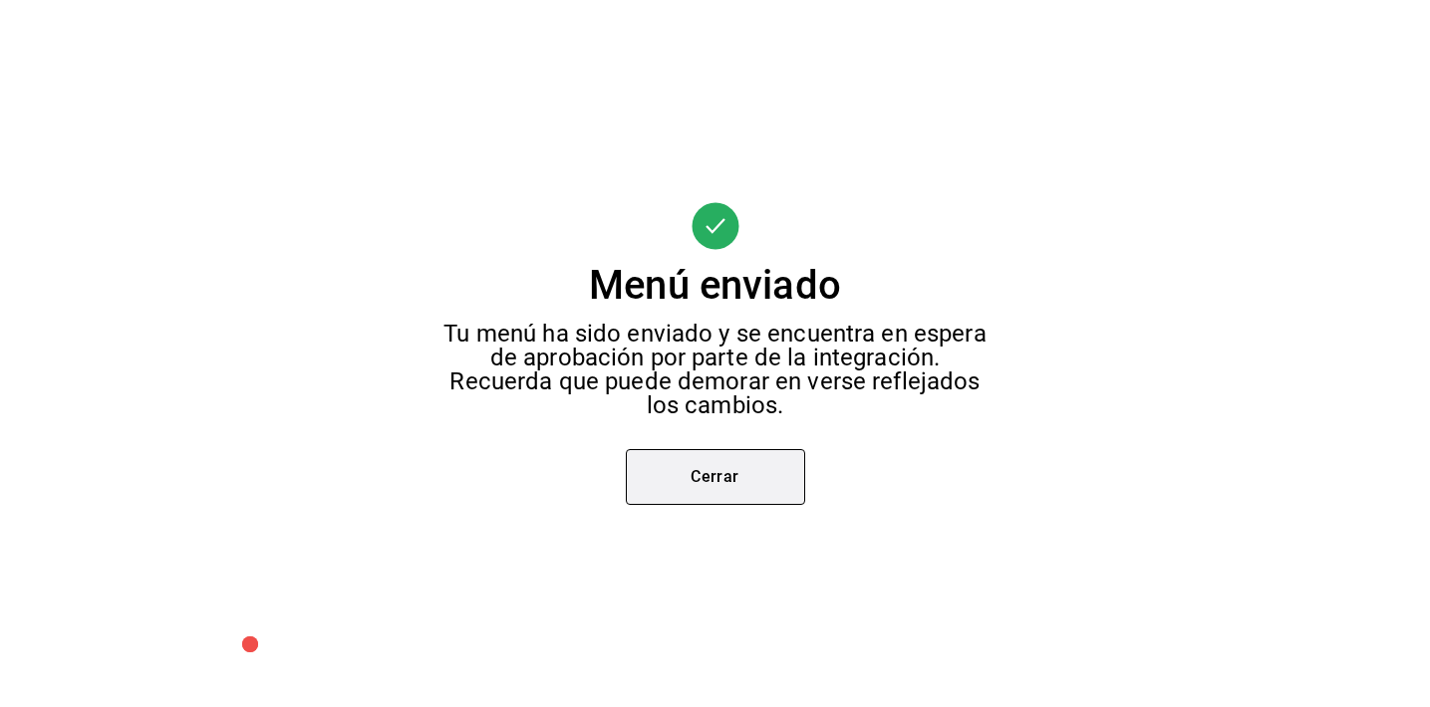
click at [744, 481] on button "Cerrar" at bounding box center [715, 477] width 179 height 56
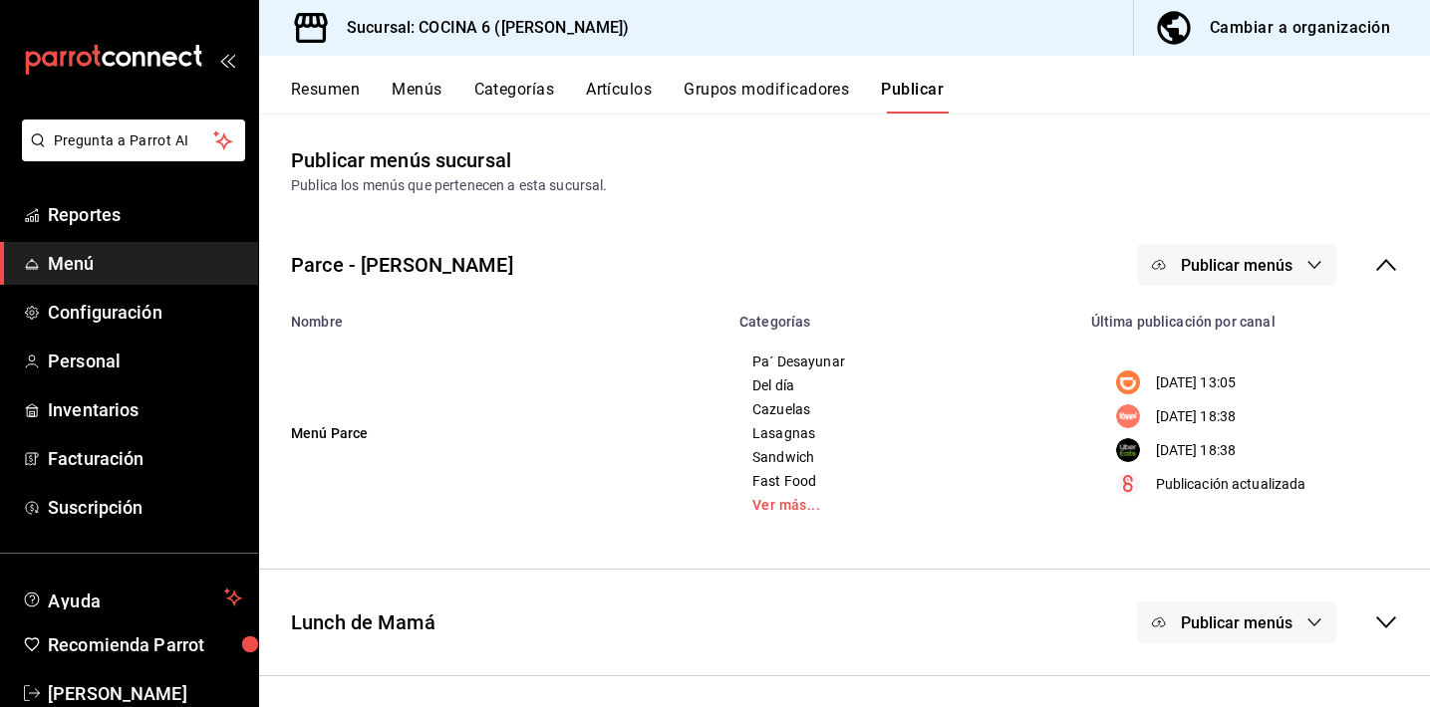
click at [1236, 264] on span "Publicar menús" at bounding box center [1237, 265] width 112 height 19
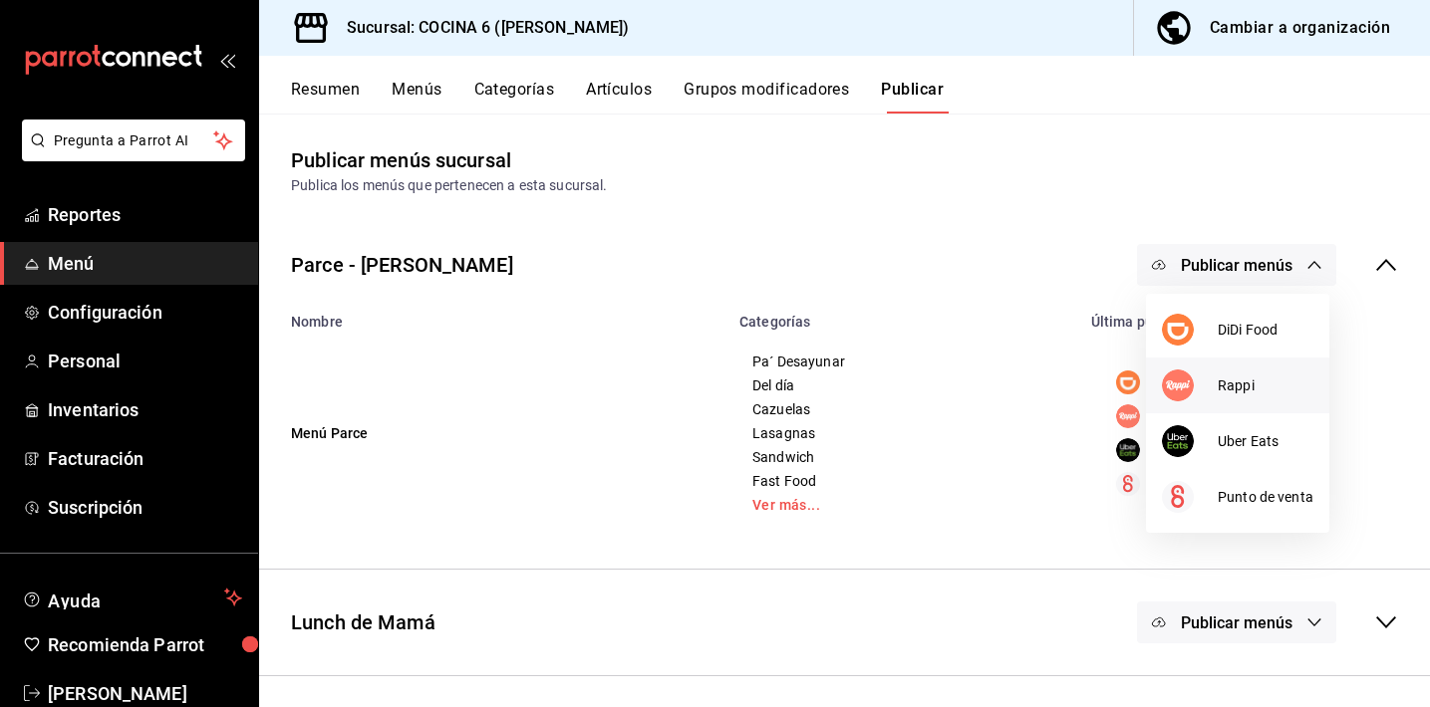
click at [1185, 392] on img at bounding box center [1178, 386] width 32 height 32
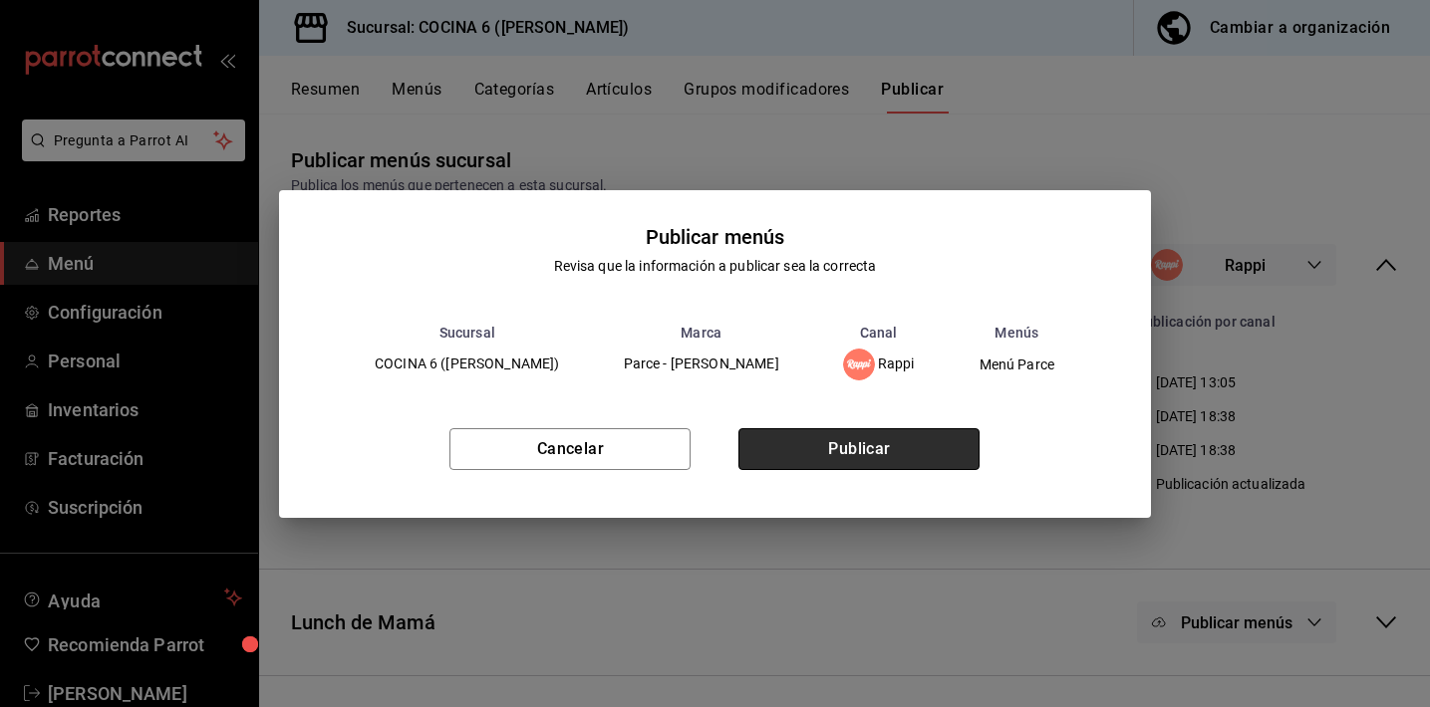
click at [904, 457] on button "Publicar" at bounding box center [858, 449] width 241 height 42
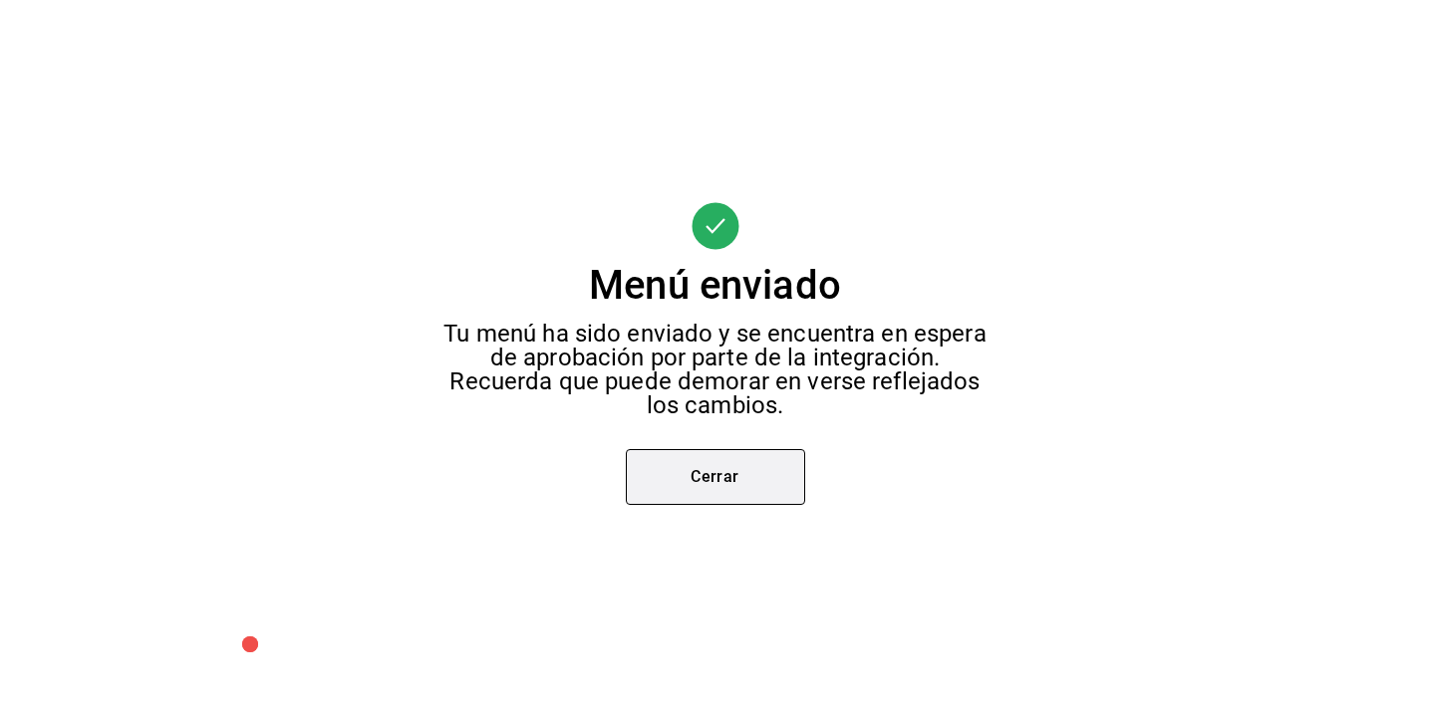
click at [763, 474] on button "Cerrar" at bounding box center [715, 477] width 179 height 56
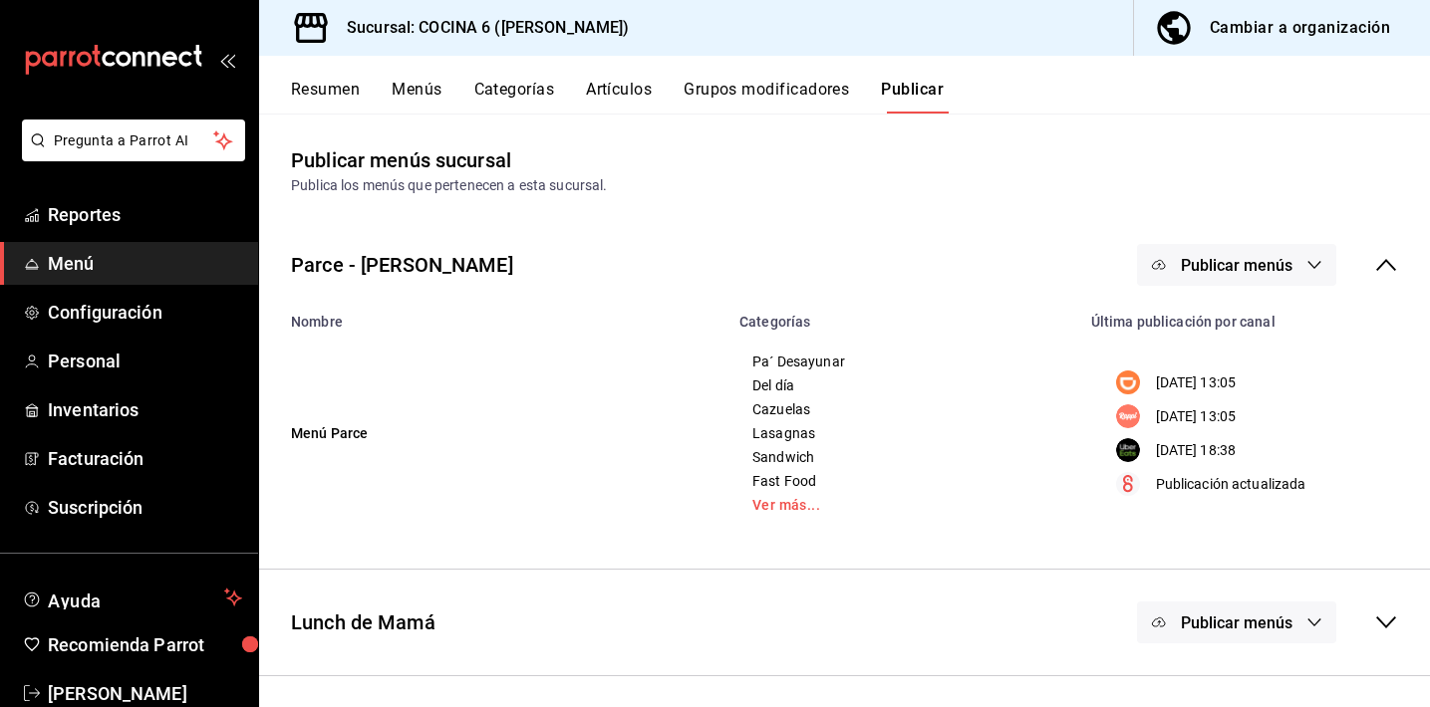
click at [1222, 260] on span "Publicar menús" at bounding box center [1237, 265] width 112 height 19
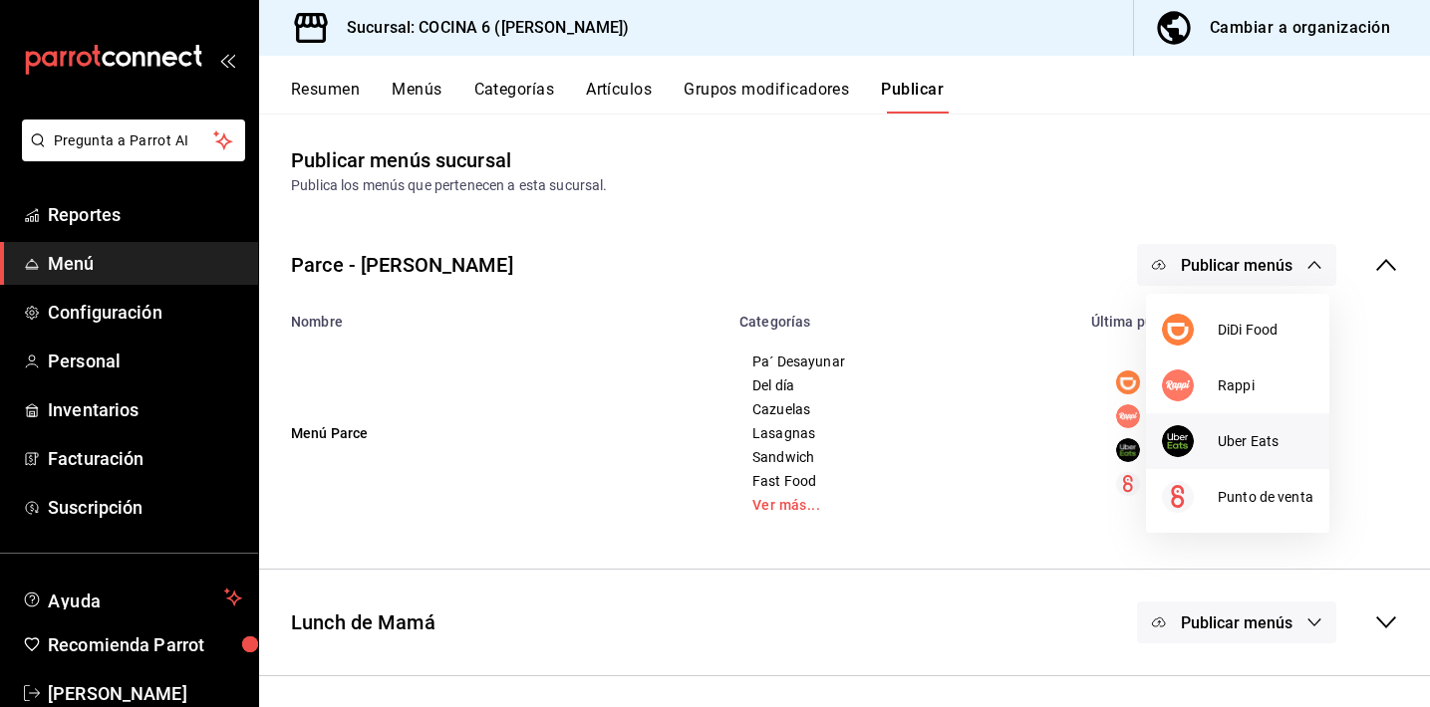
click at [1198, 425] on div at bounding box center [1190, 441] width 56 height 32
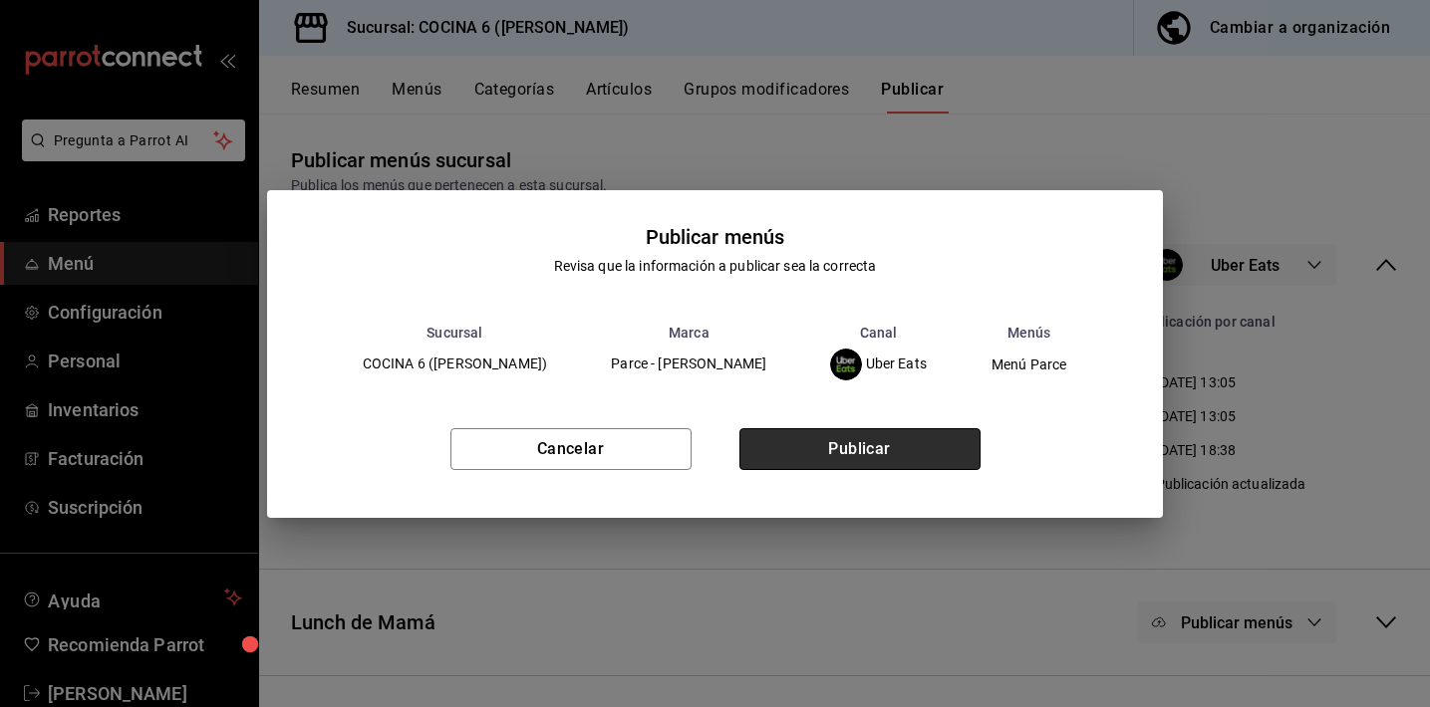
click at [966, 444] on button "Publicar" at bounding box center [859, 449] width 241 height 42
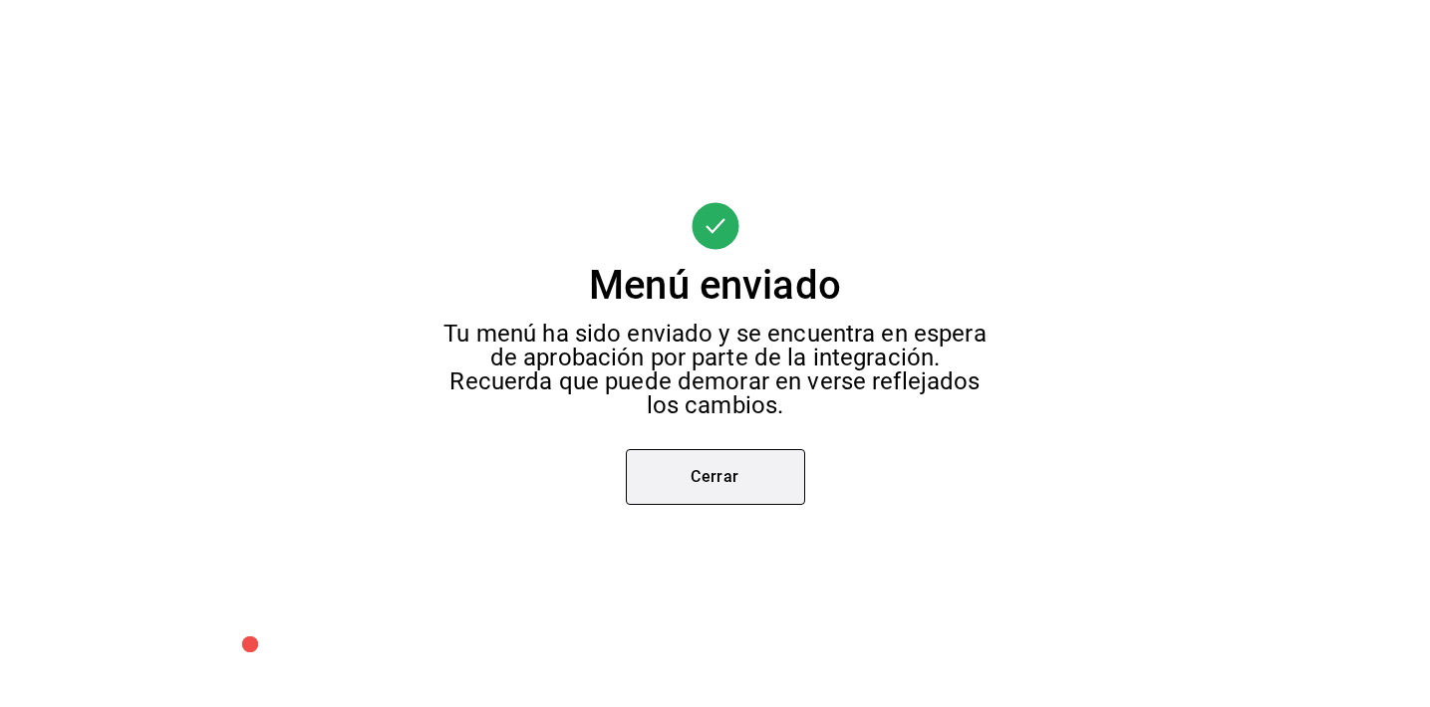
click at [704, 472] on button "Cerrar" at bounding box center [715, 477] width 179 height 56
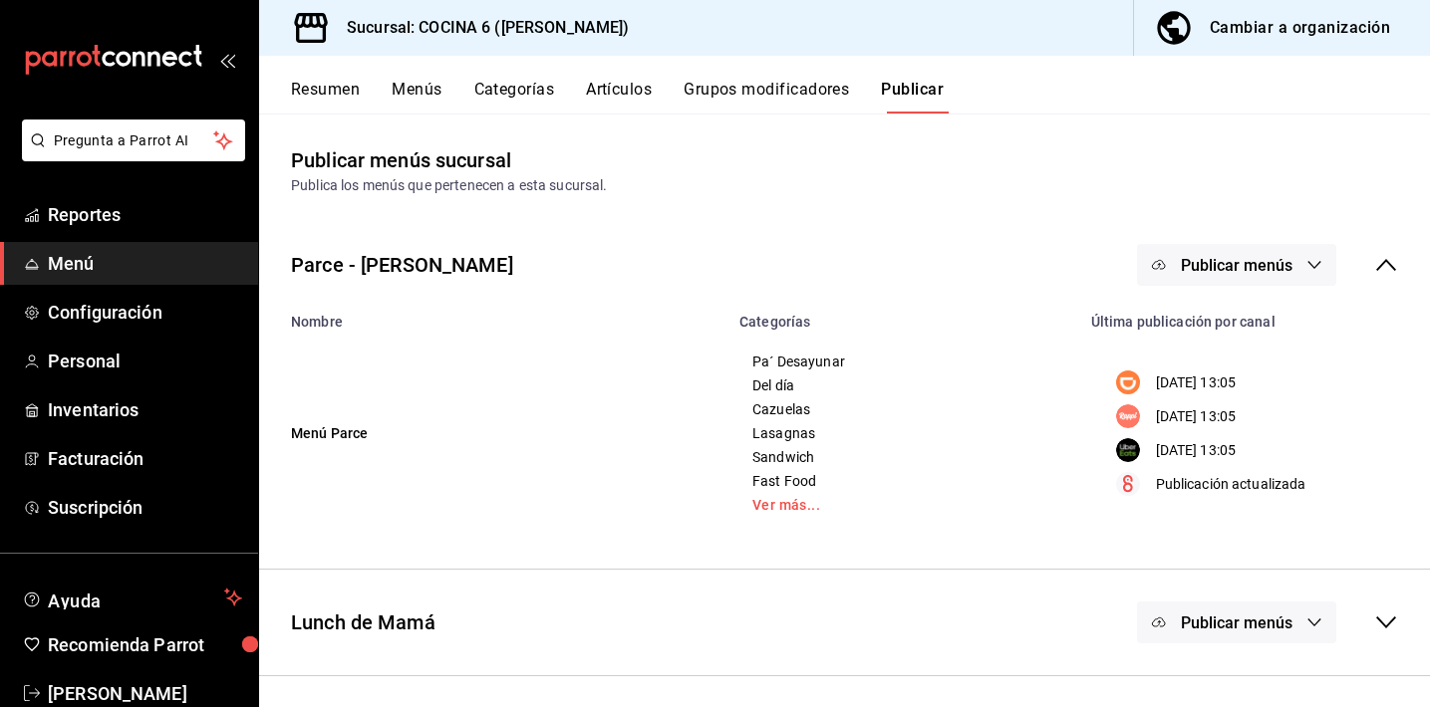
click at [1204, 626] on span "Publicar menús" at bounding box center [1237, 623] width 112 height 19
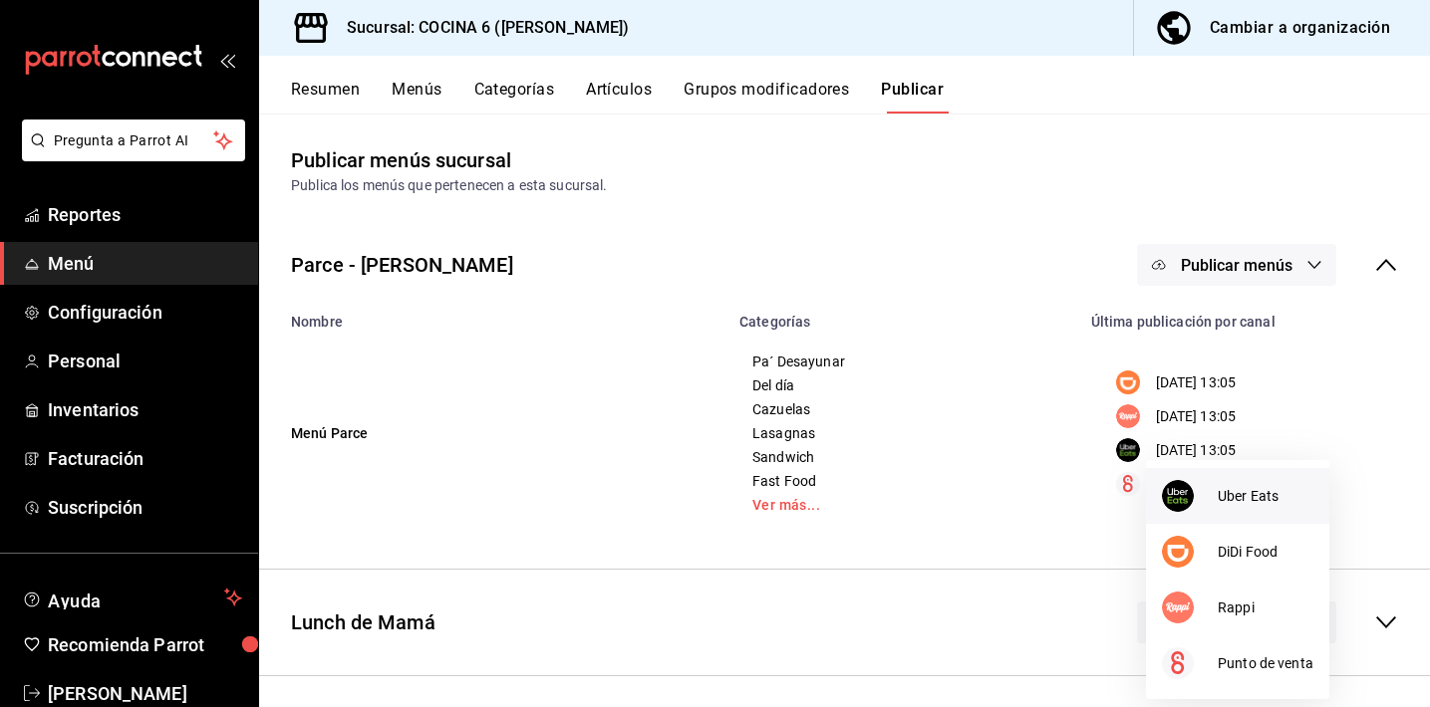
click at [1210, 501] on div at bounding box center [1190, 496] width 56 height 32
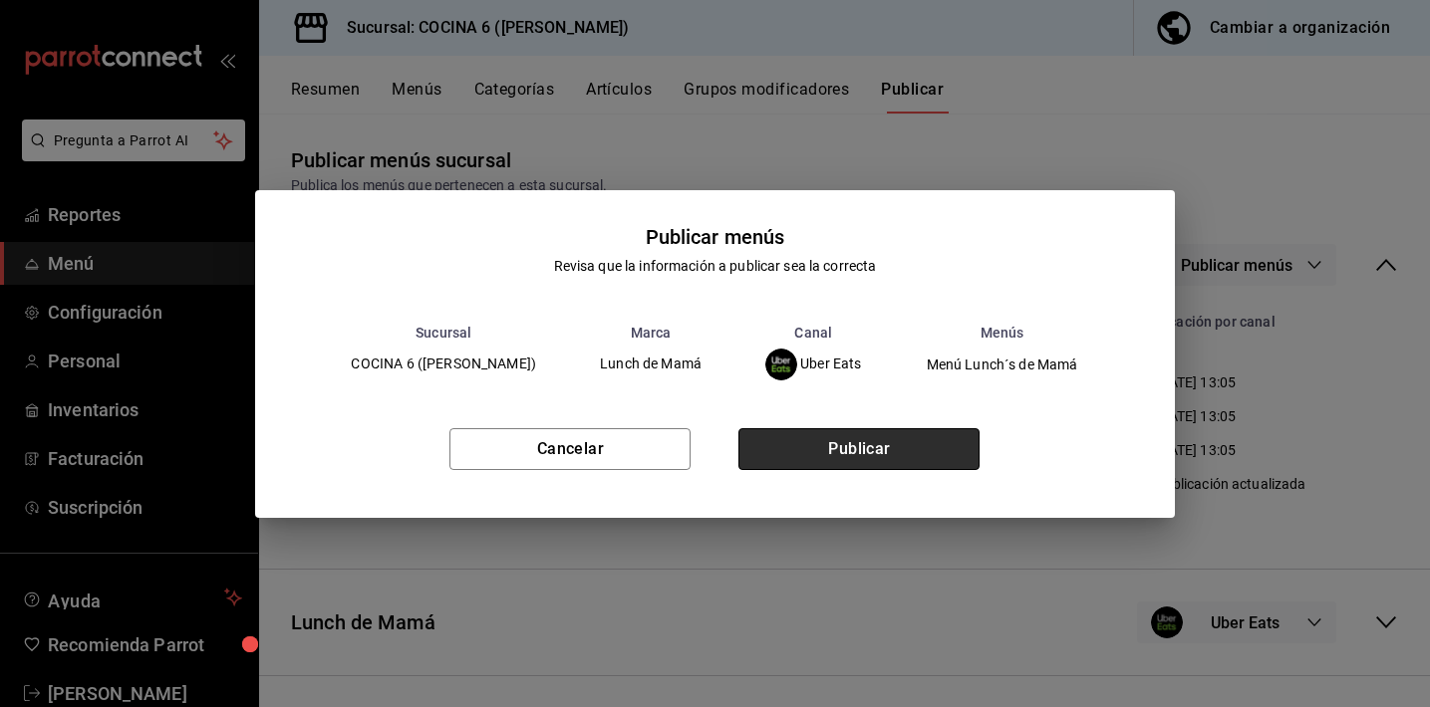
click at [922, 456] on button "Publicar" at bounding box center [858, 449] width 241 height 42
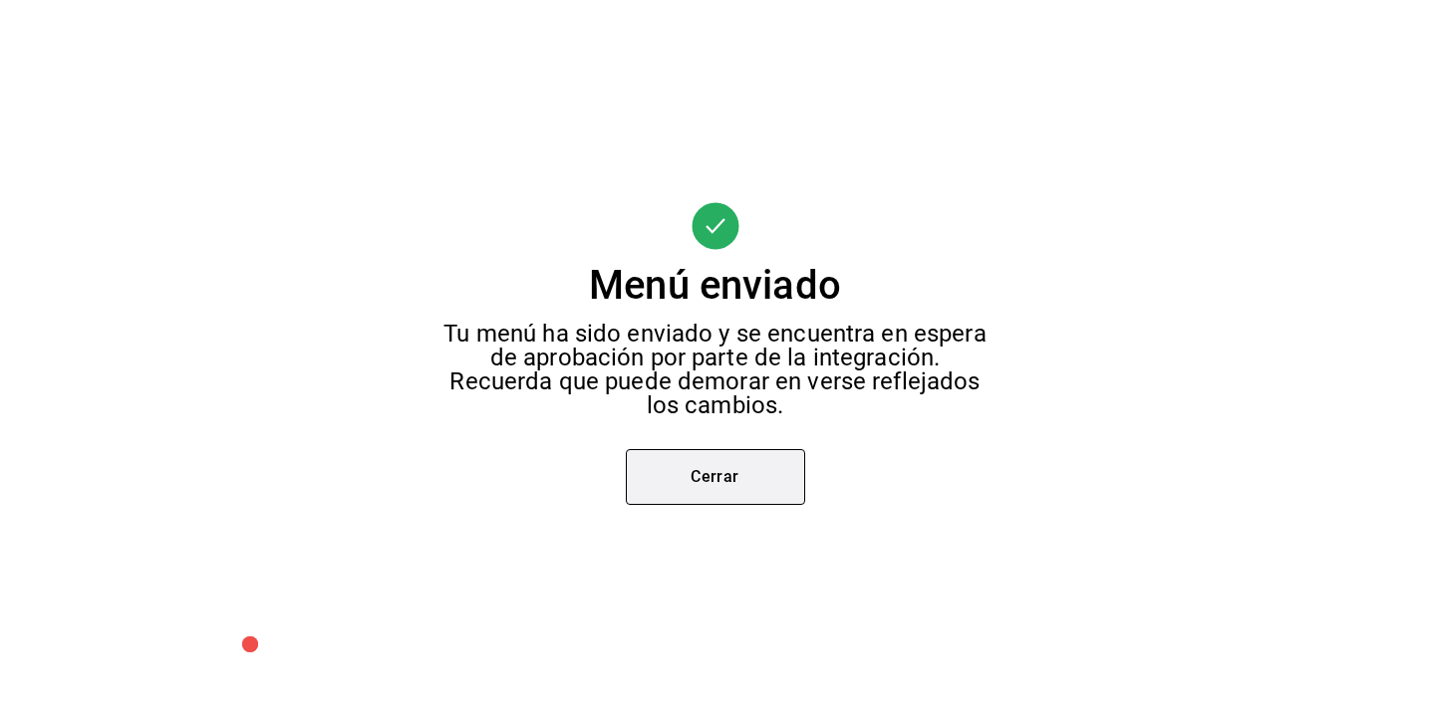
click at [781, 483] on button "Cerrar" at bounding box center [715, 477] width 179 height 56
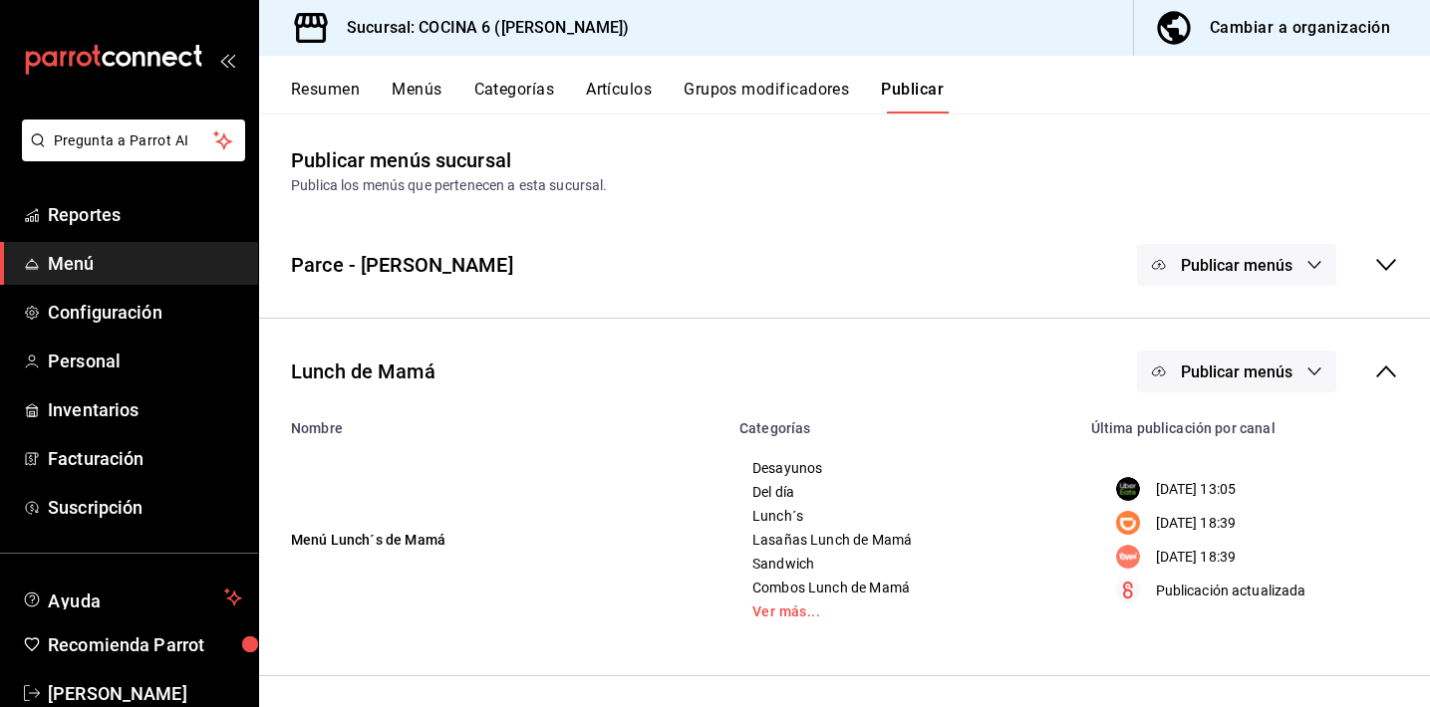
click at [1231, 366] on span "Publicar menús" at bounding box center [1237, 372] width 112 height 19
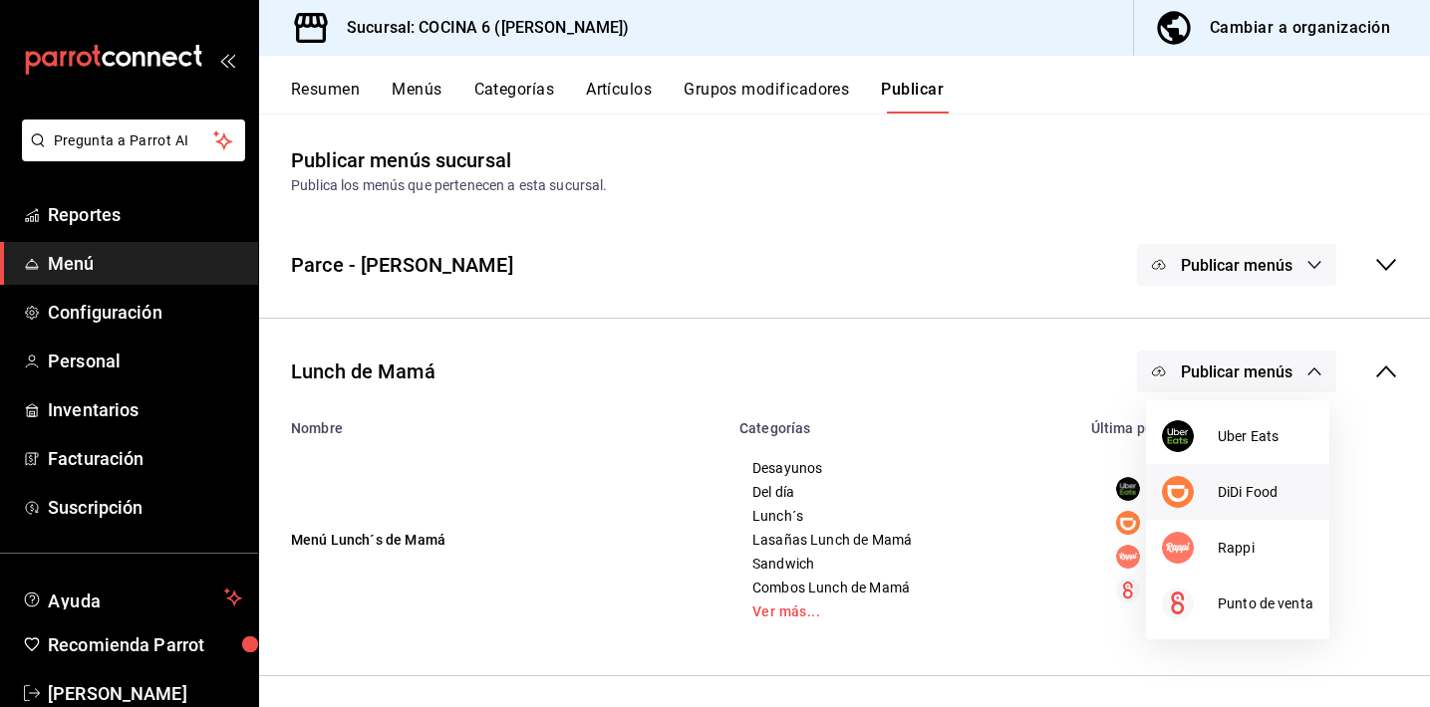
click at [1201, 491] on div at bounding box center [1190, 492] width 56 height 32
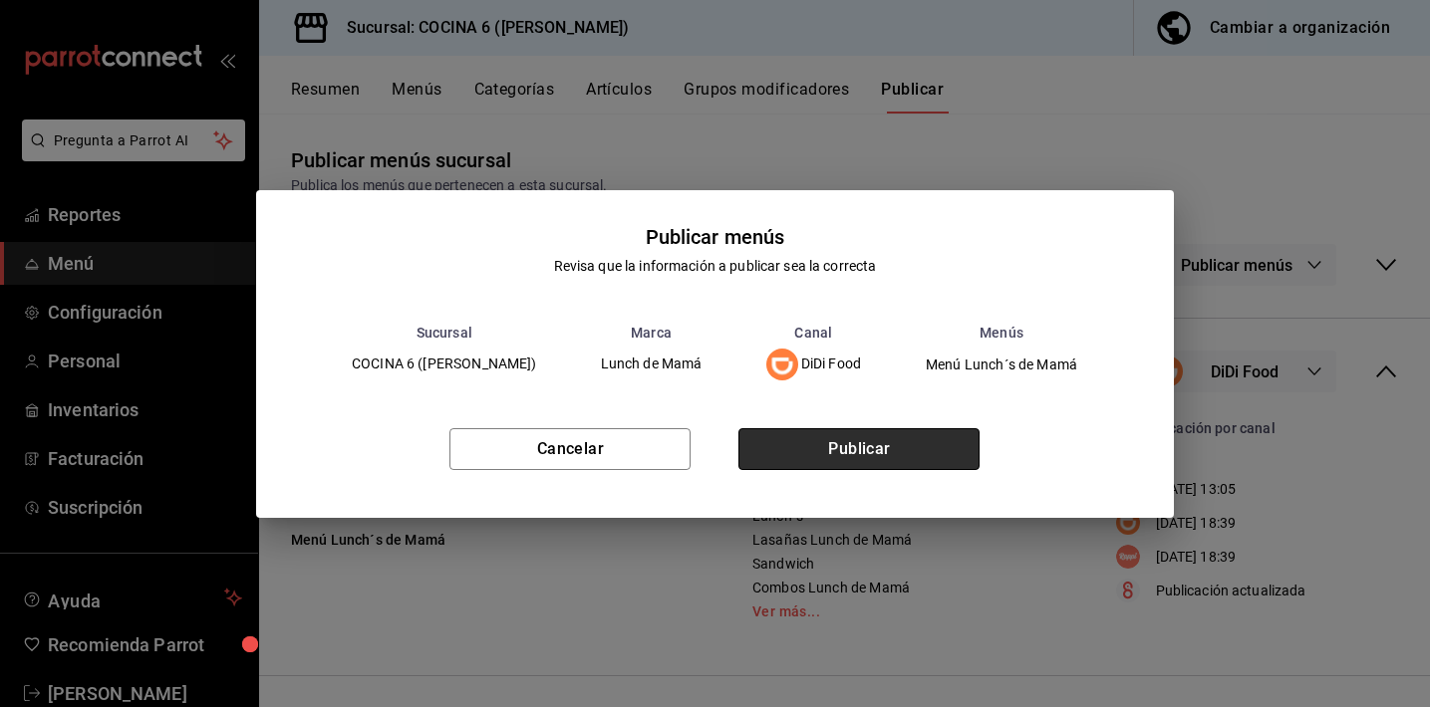
click at [918, 439] on button "Publicar" at bounding box center [858, 449] width 241 height 42
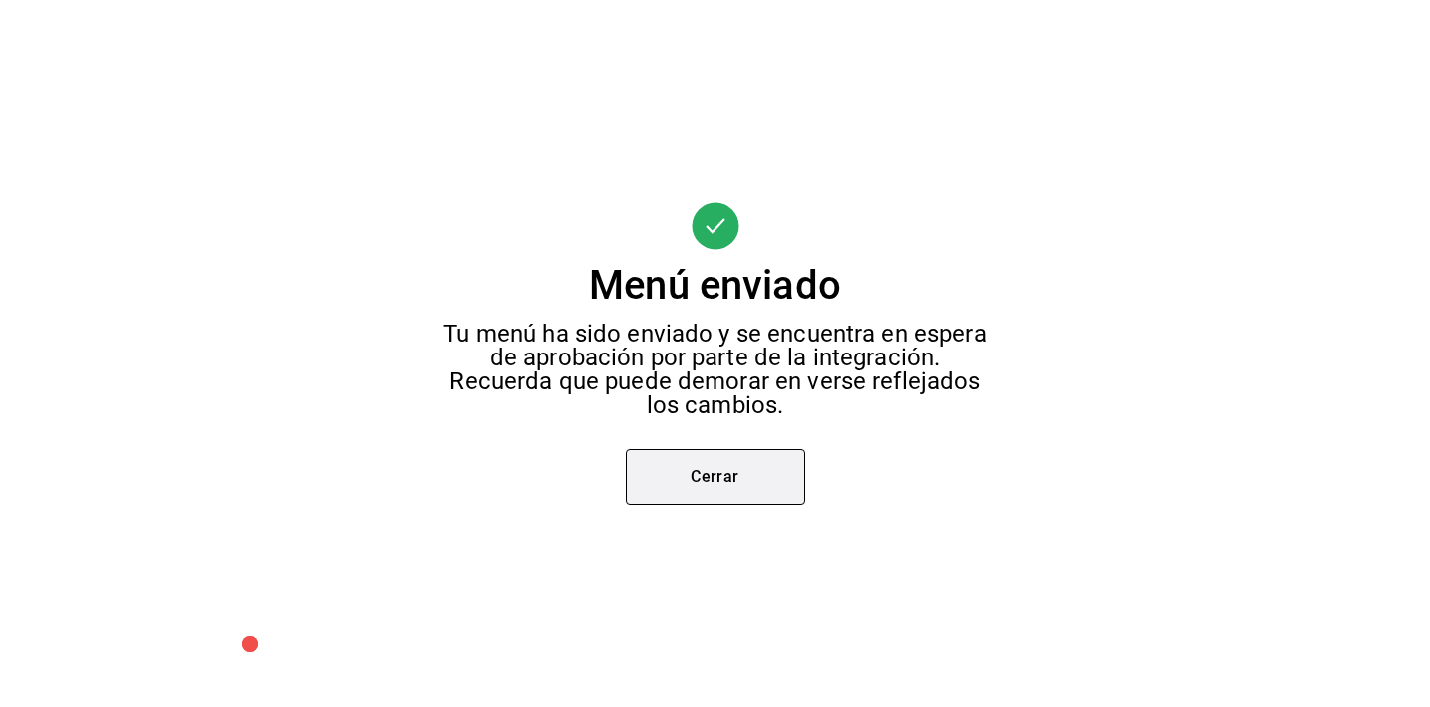
click at [707, 476] on button "Cerrar" at bounding box center [715, 477] width 179 height 56
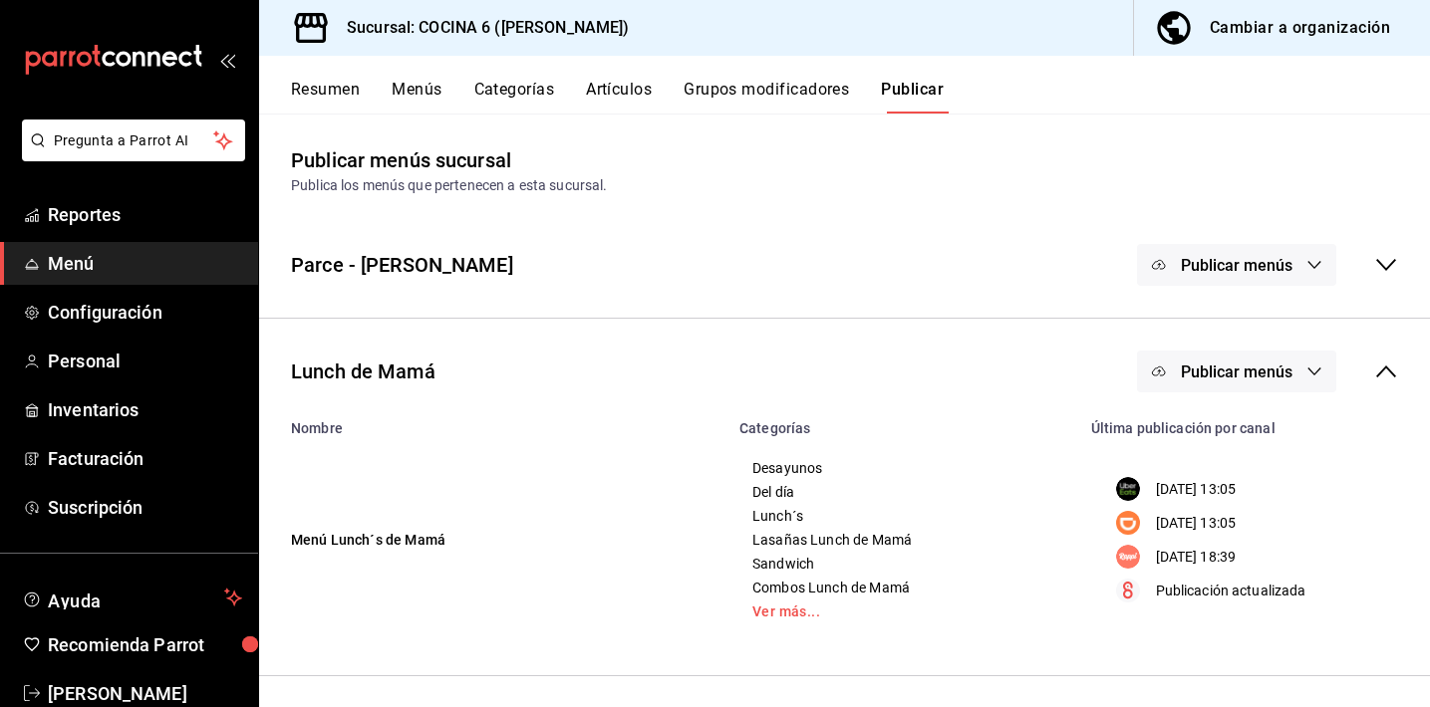
click at [1211, 375] on span "Publicar menús" at bounding box center [1237, 372] width 112 height 19
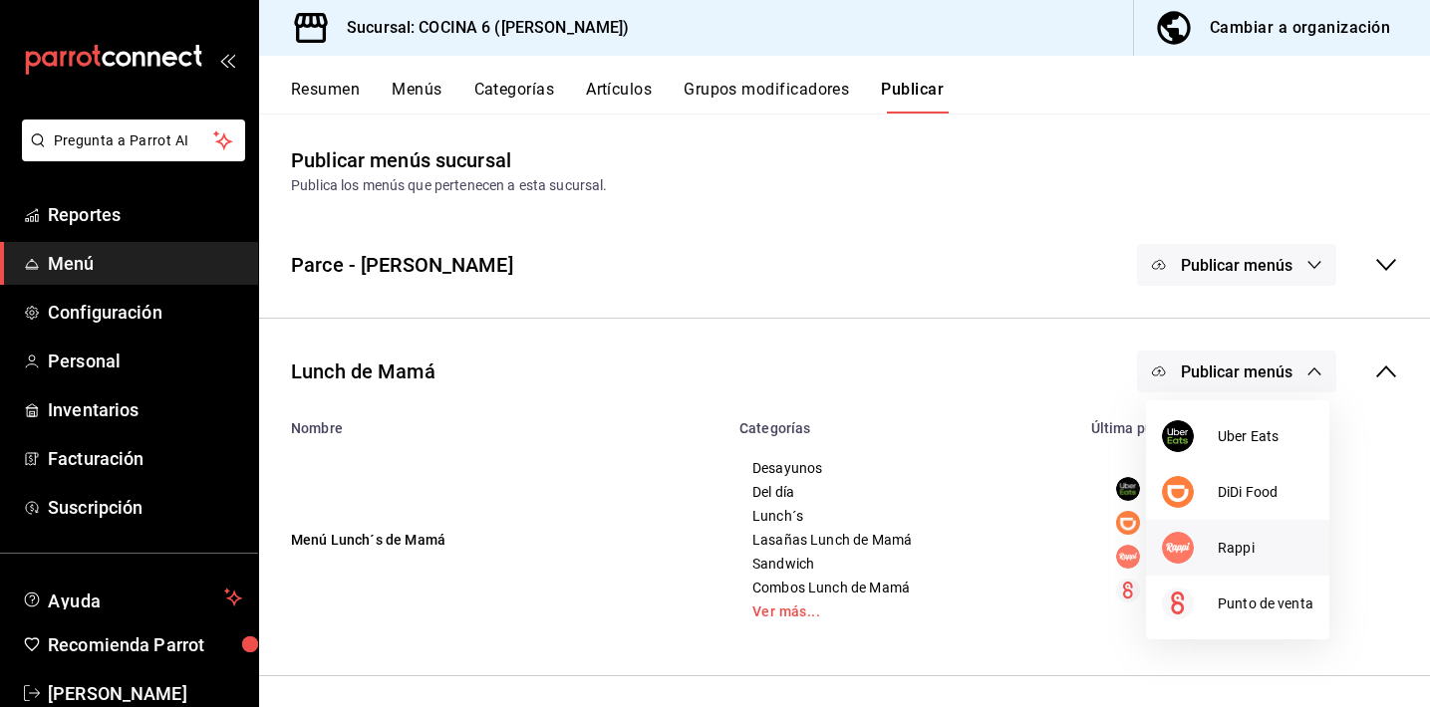
click at [1184, 543] on img at bounding box center [1178, 548] width 32 height 32
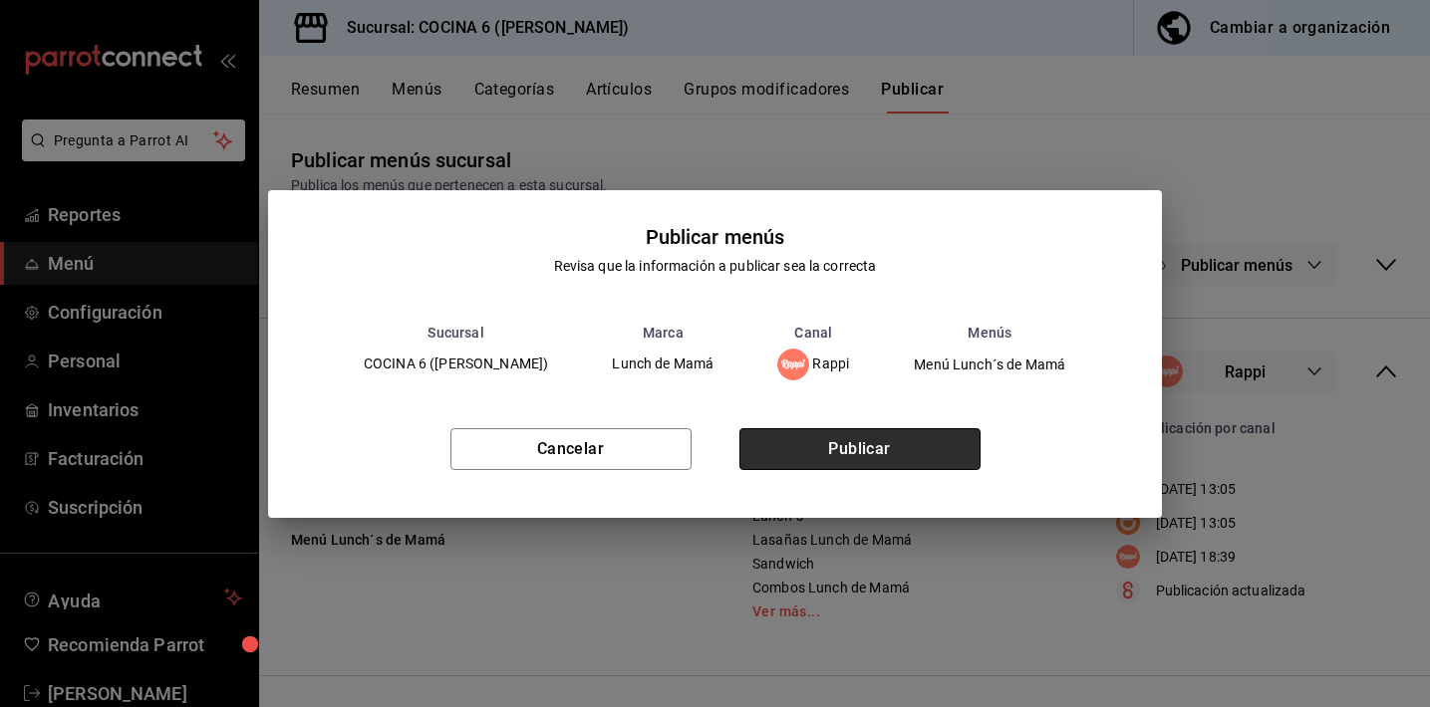
click at [896, 456] on button "Publicar" at bounding box center [859, 449] width 241 height 42
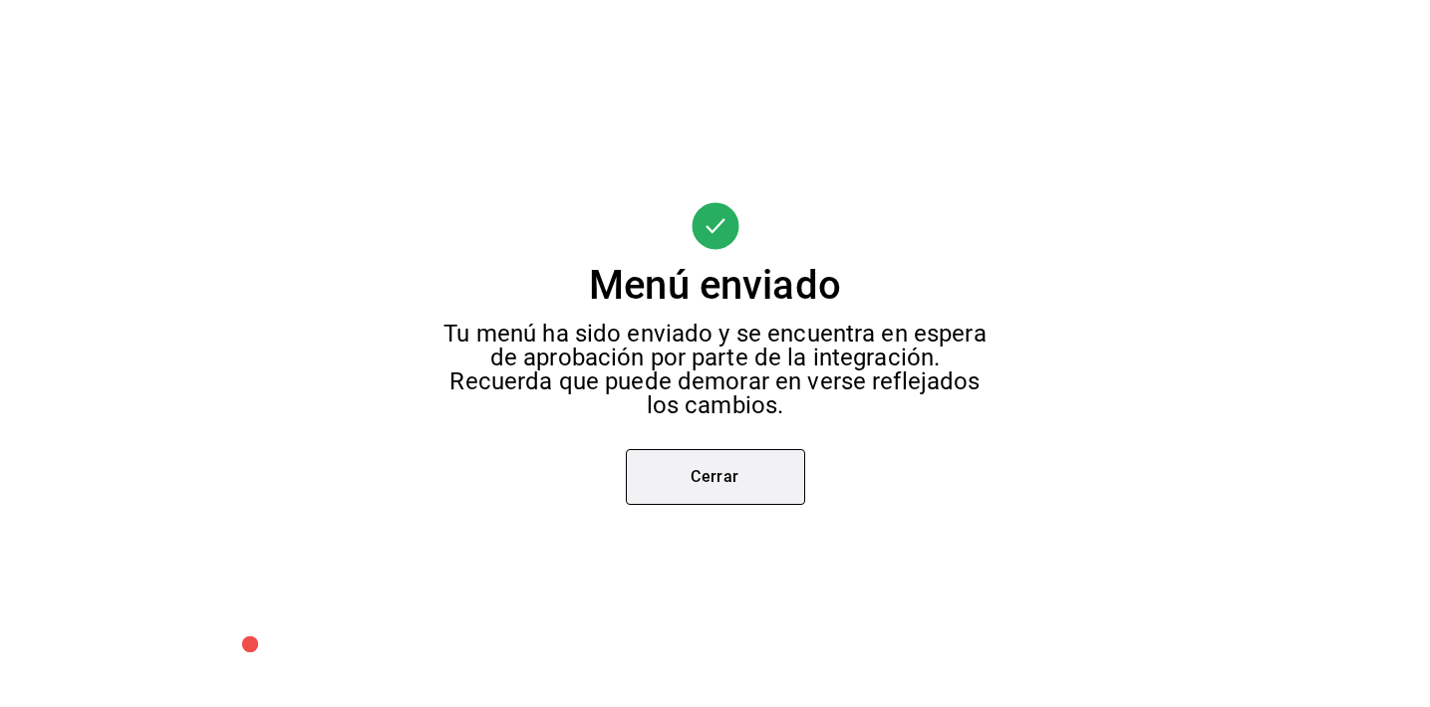
click at [741, 477] on button "Cerrar" at bounding box center [715, 477] width 179 height 56
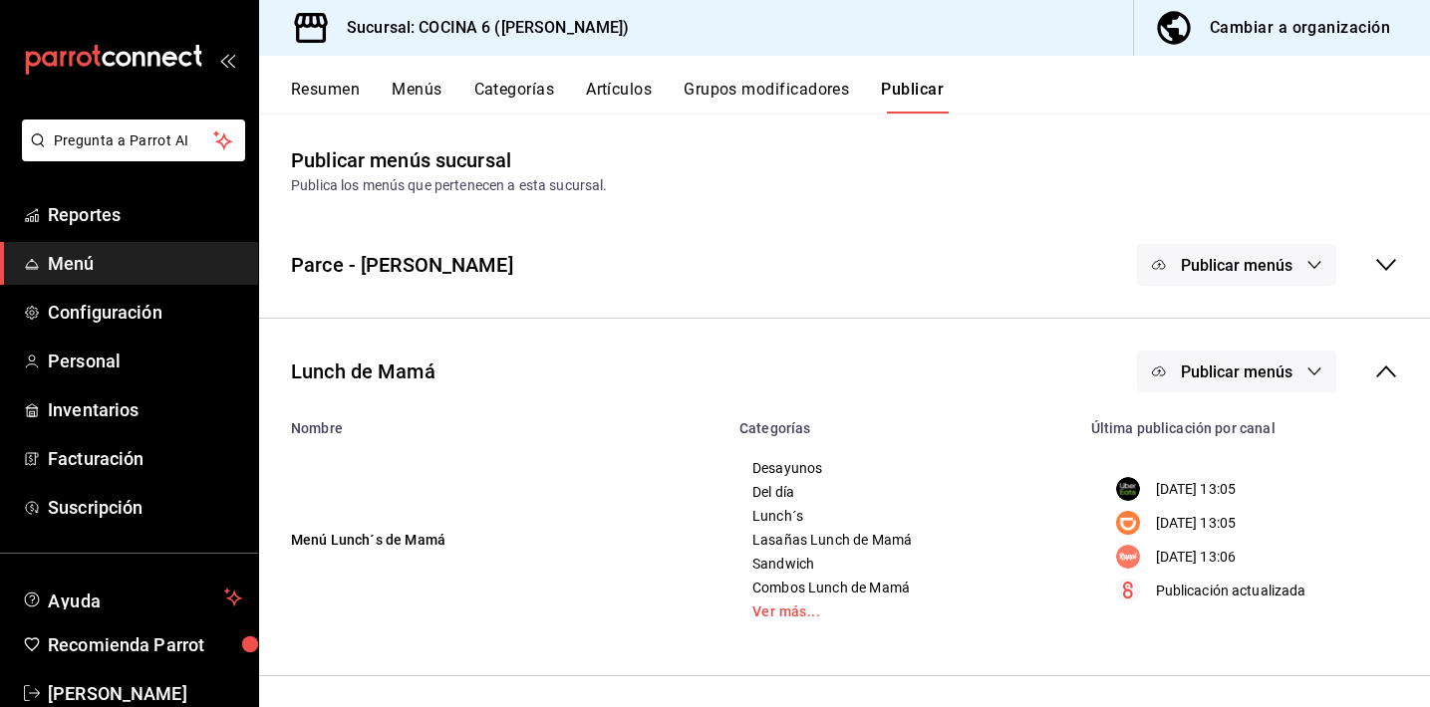
click at [1392, 371] on icon at bounding box center [1386, 372] width 24 height 24
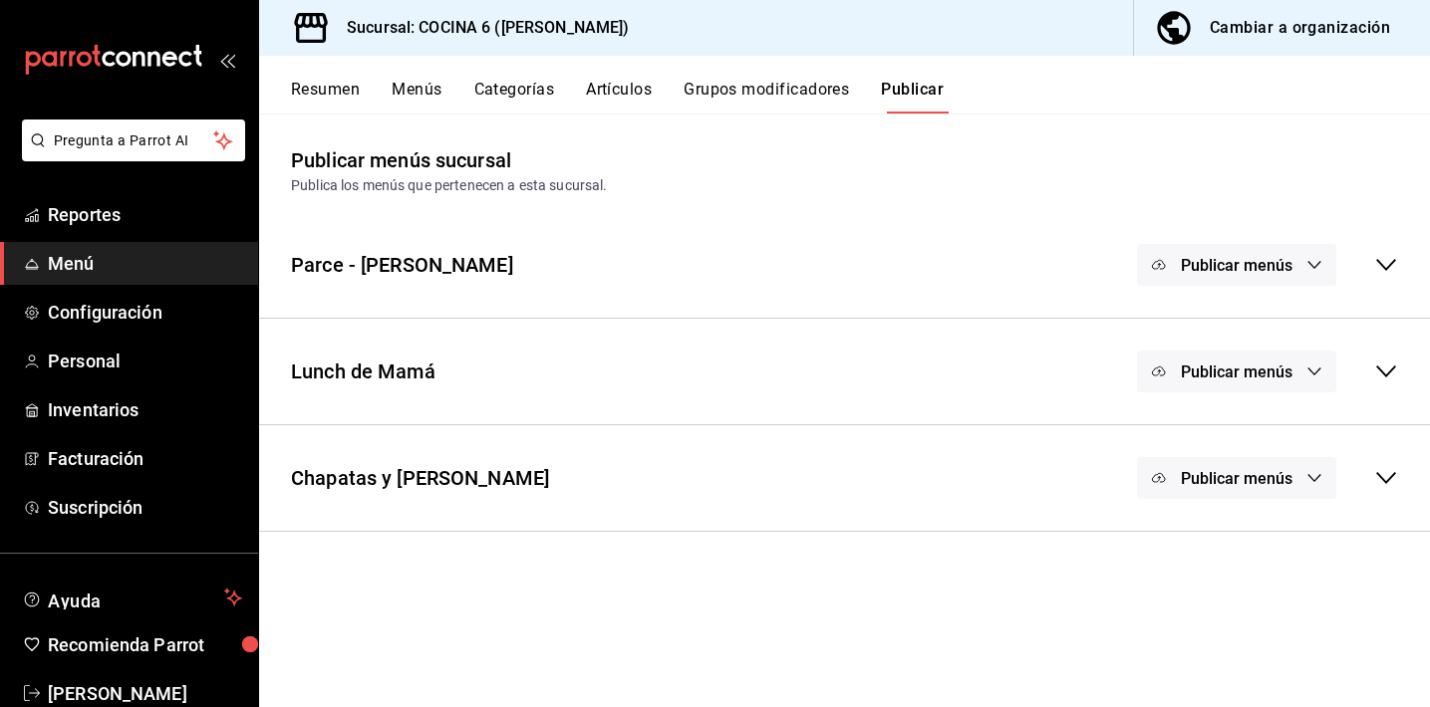
click at [1207, 469] on span "Publicar menús" at bounding box center [1237, 478] width 112 height 19
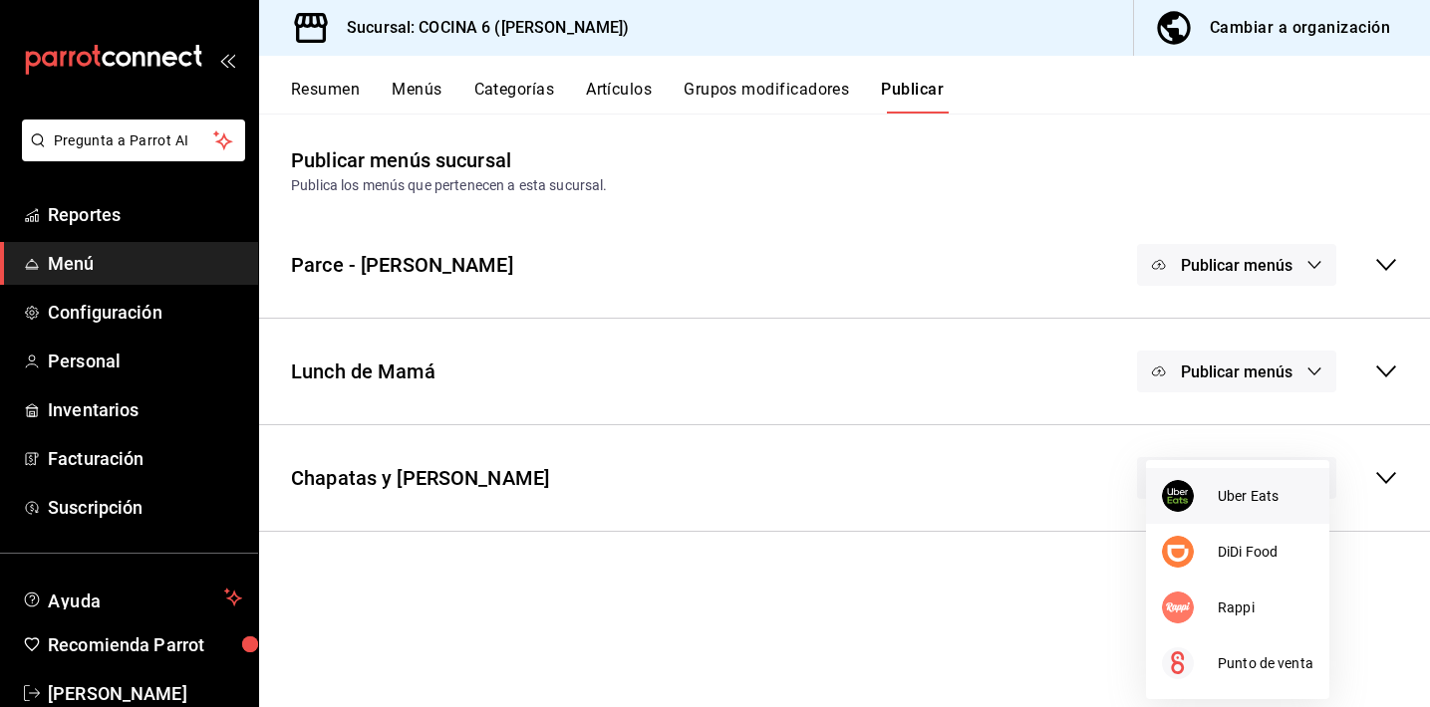
click at [1178, 498] on img at bounding box center [1178, 496] width 32 height 32
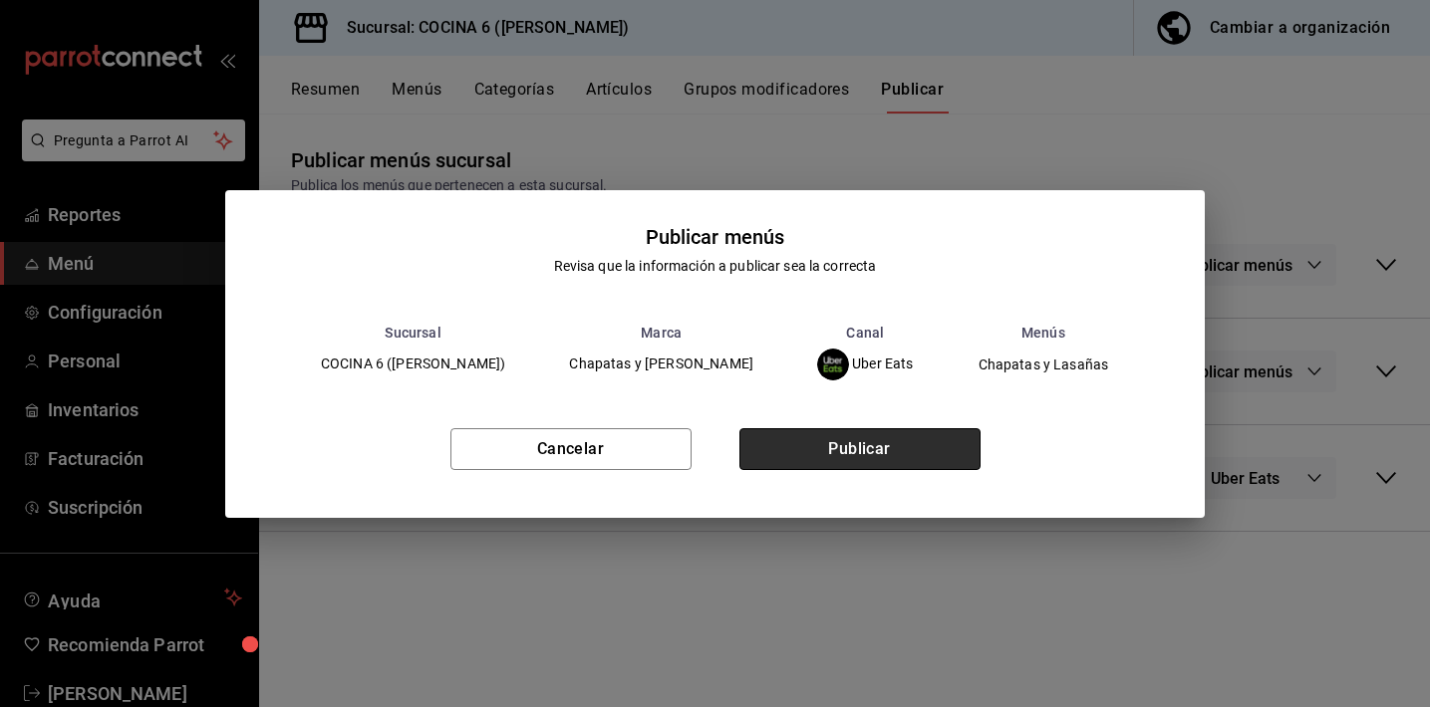
click at [913, 448] on button "Publicar" at bounding box center [859, 449] width 241 height 42
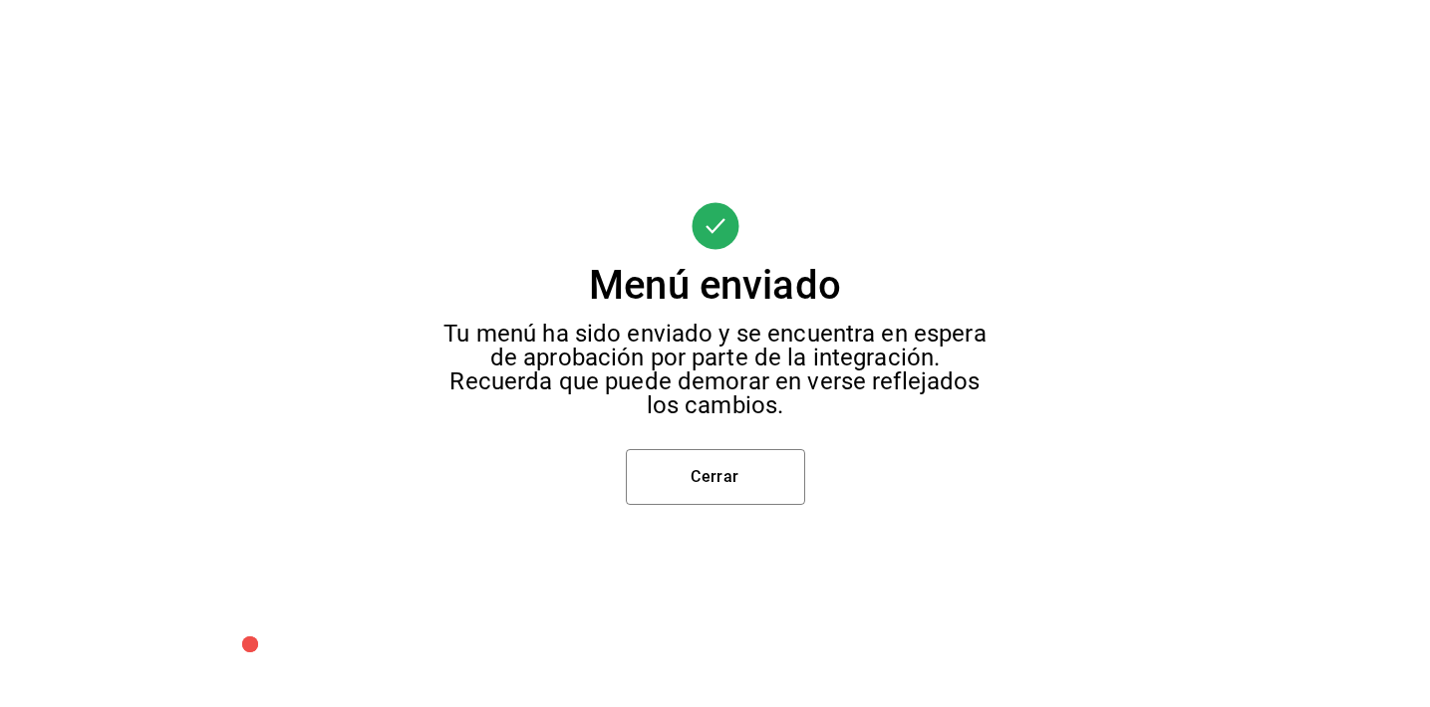
scroll to position [76, 0]
click at [758, 469] on button "Cerrar" at bounding box center [715, 477] width 179 height 56
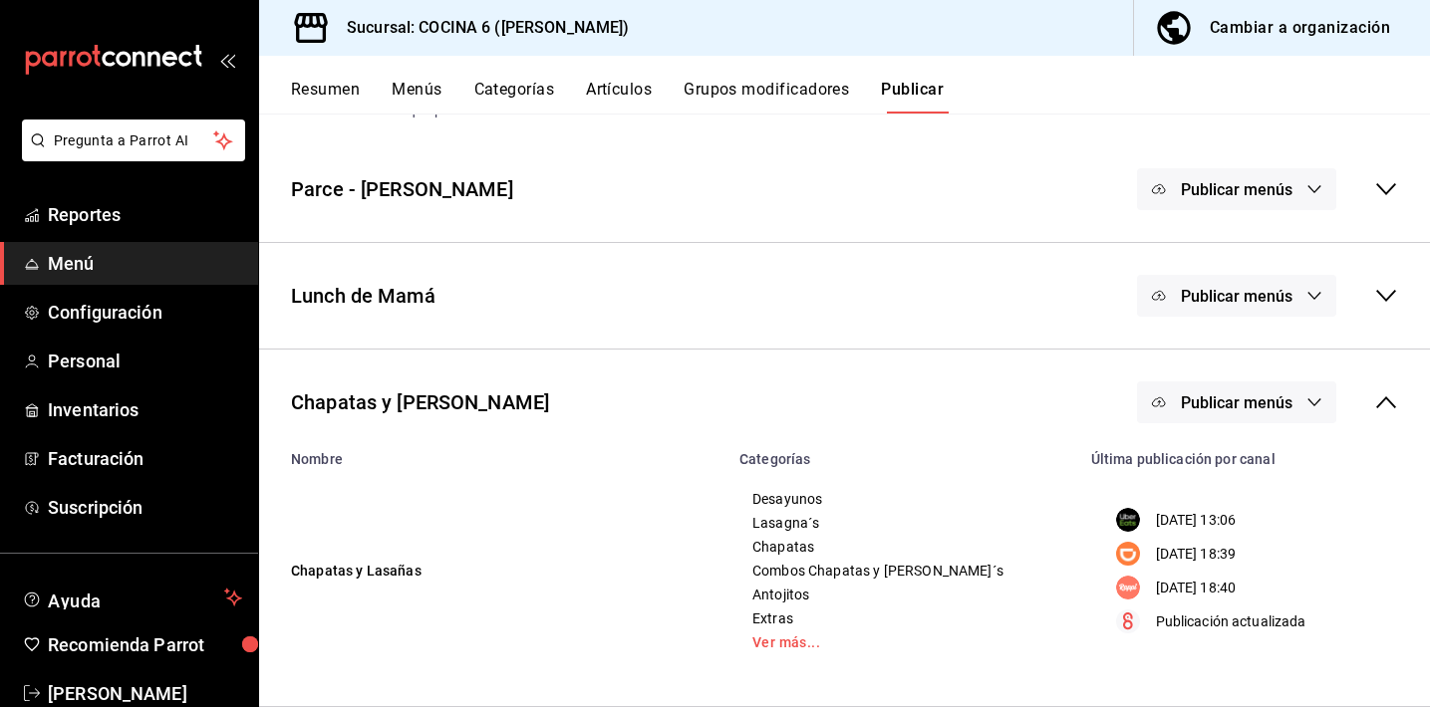
click at [1221, 412] on button "Publicar menús" at bounding box center [1236, 403] width 199 height 42
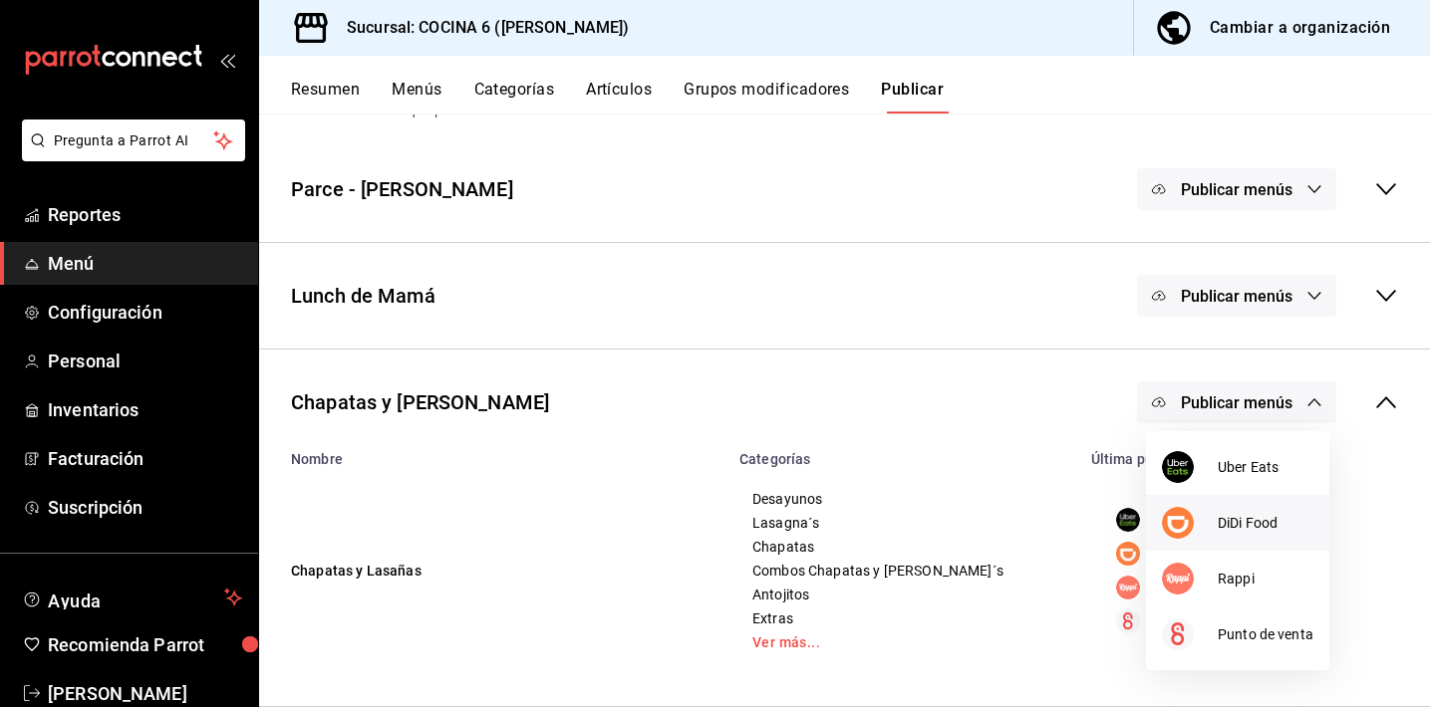
click at [1176, 513] on img at bounding box center [1178, 523] width 32 height 32
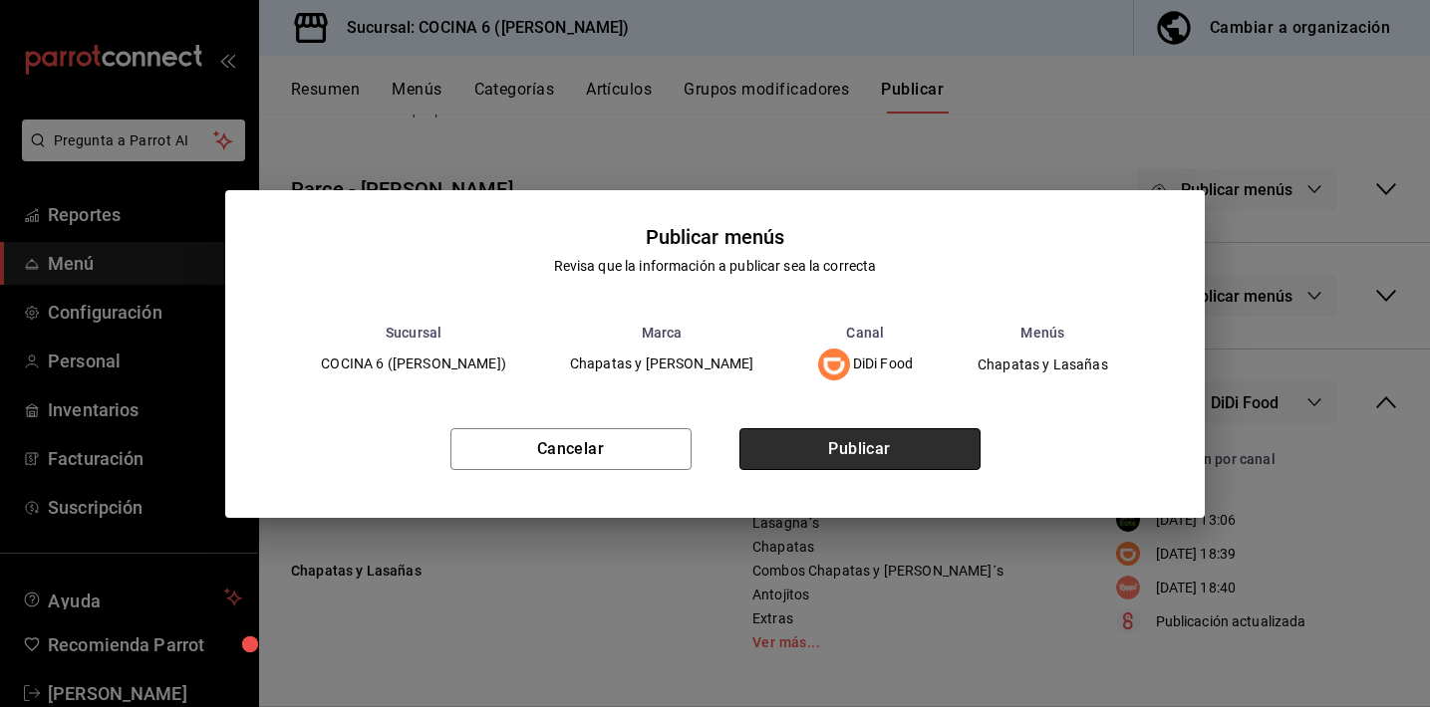
click at [954, 445] on button "Publicar" at bounding box center [859, 449] width 241 height 42
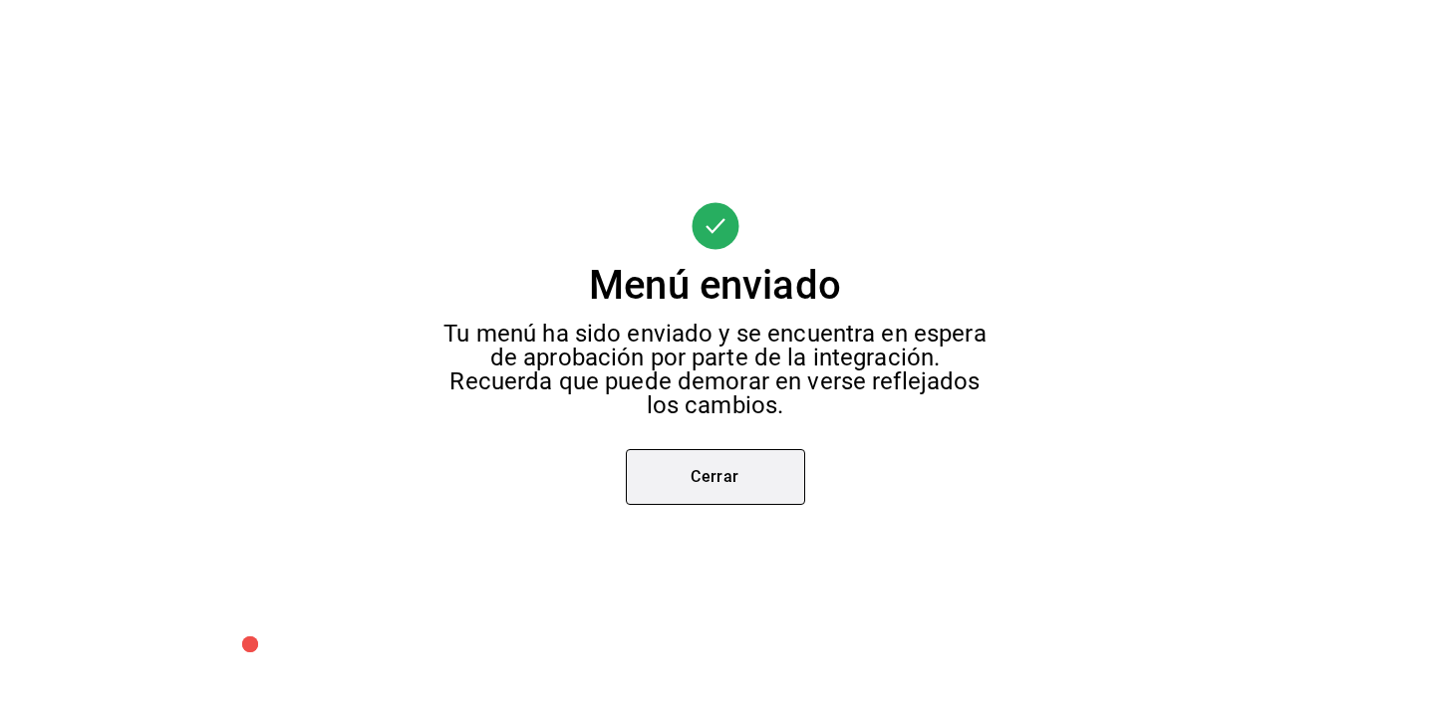
click at [741, 463] on button "Cerrar" at bounding box center [715, 477] width 179 height 56
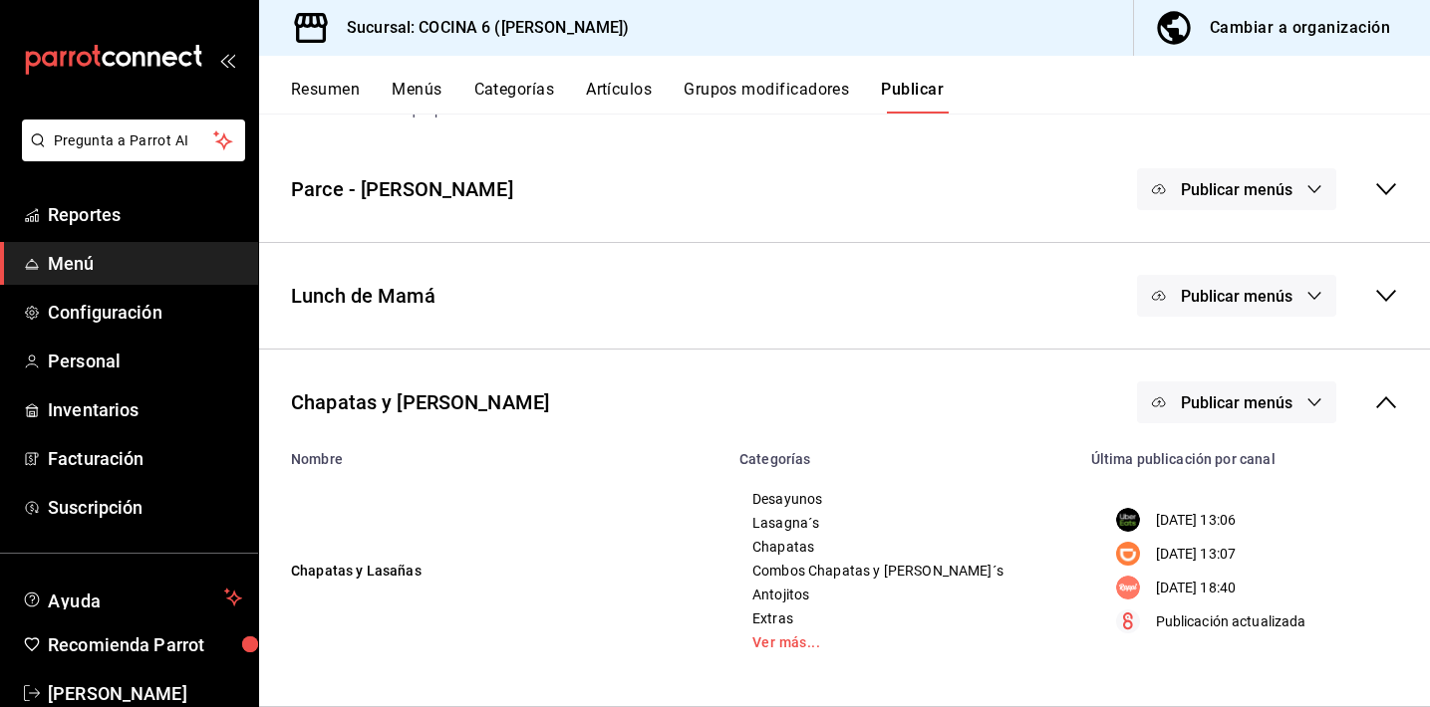
click at [1156, 385] on button "Publicar menús" at bounding box center [1236, 403] width 199 height 42
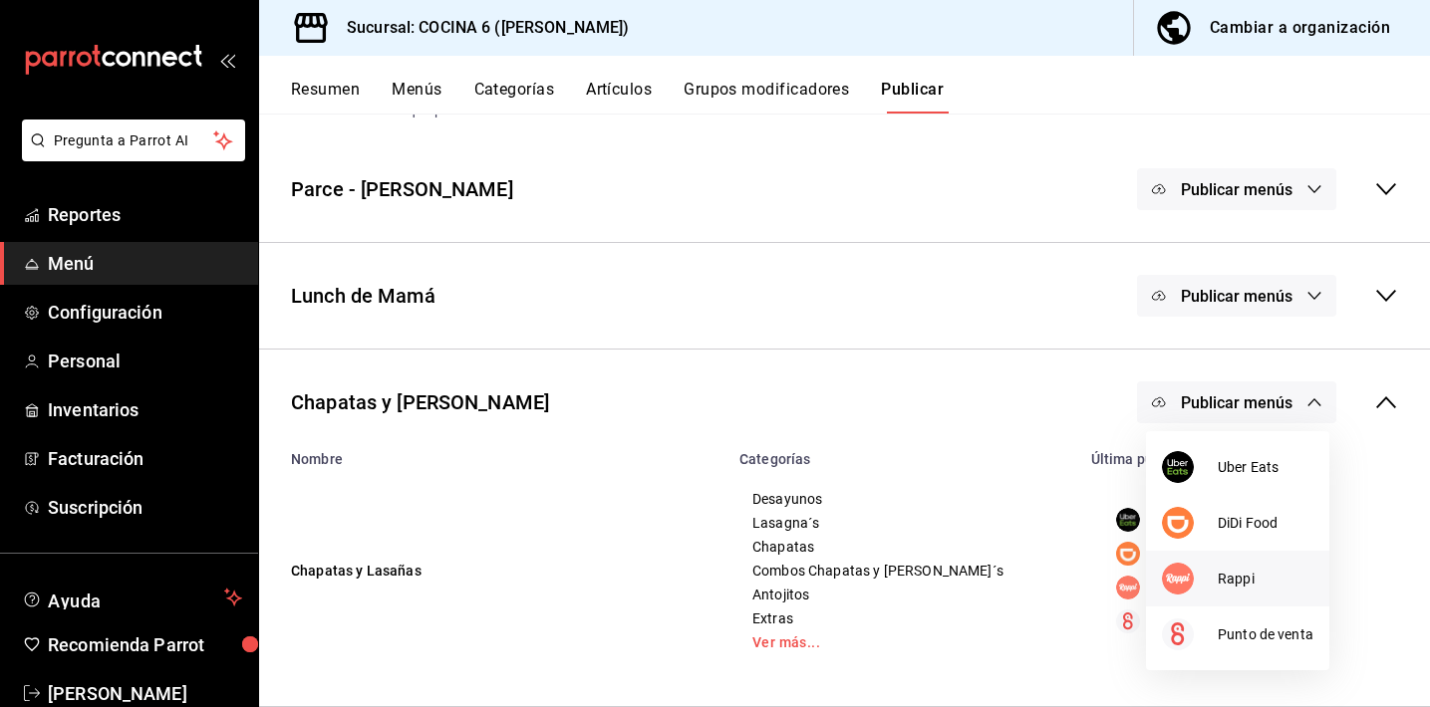
click at [1174, 571] on img at bounding box center [1178, 579] width 32 height 32
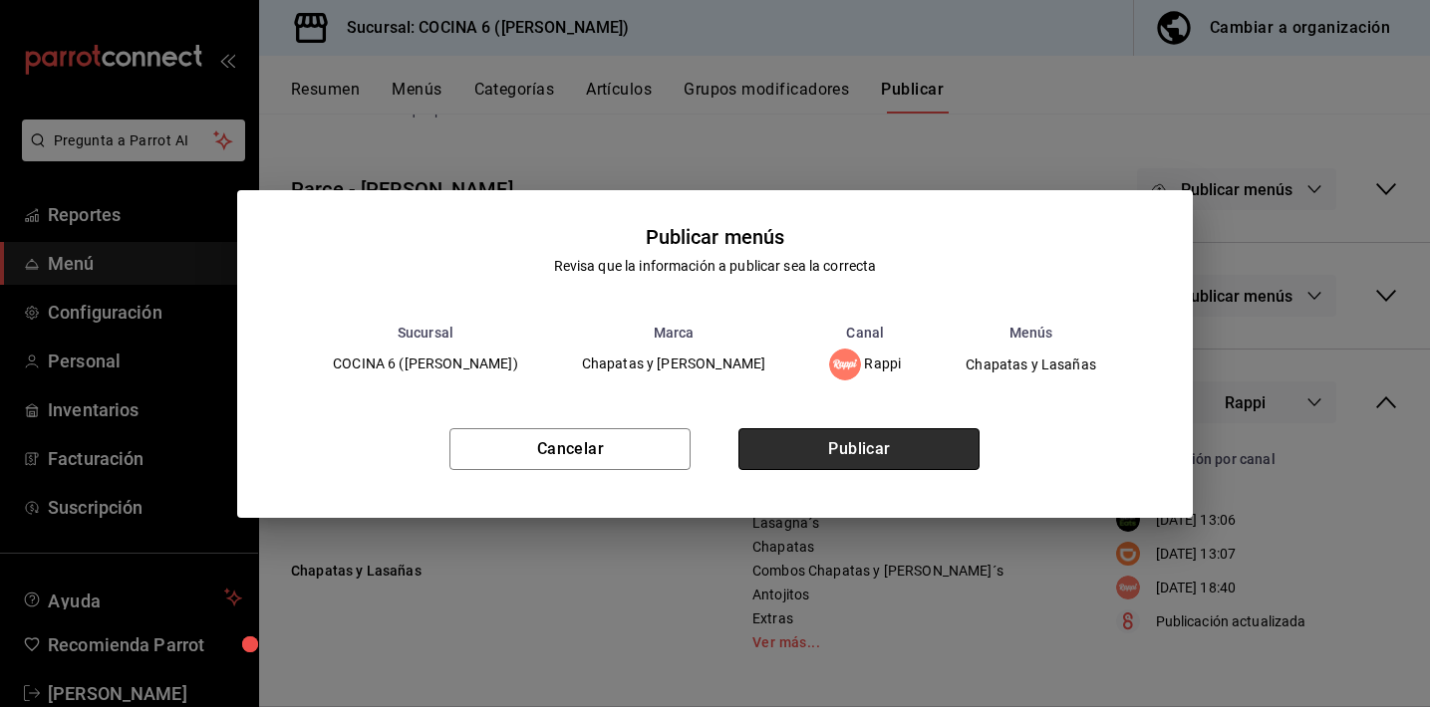
click at [845, 444] on button "Publicar" at bounding box center [858, 449] width 241 height 42
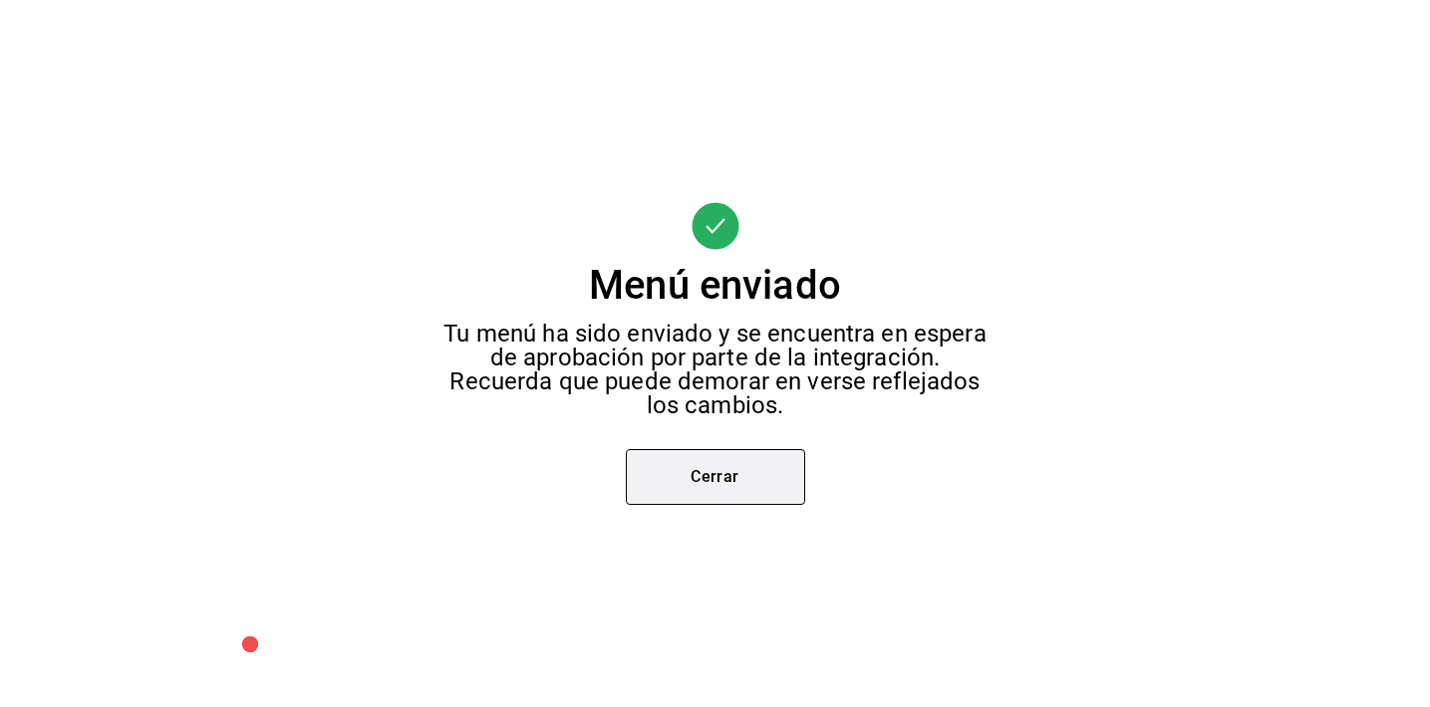
click at [755, 457] on button "Cerrar" at bounding box center [715, 477] width 179 height 56
